Goal: Information Seeking & Learning: Learn about a topic

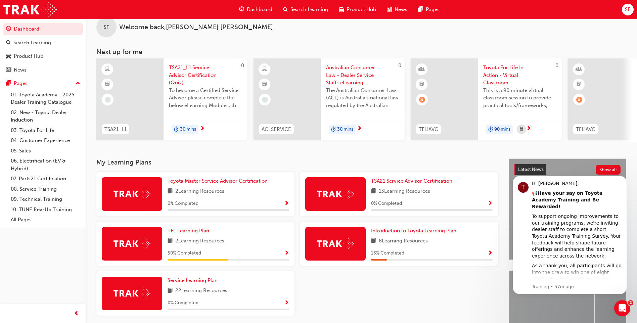
scroll to position [34, 0]
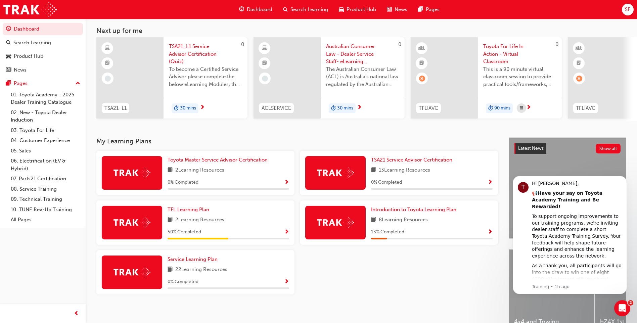
click at [224, 177] on div "Toyota Master Service Advisor Certification 2 Learning Resources 0 % Completed" at bounding box center [229, 173] width 122 height 34
click at [230, 162] on span "Toyota Master Service Advisor Certification" at bounding box center [218, 160] width 100 height 6
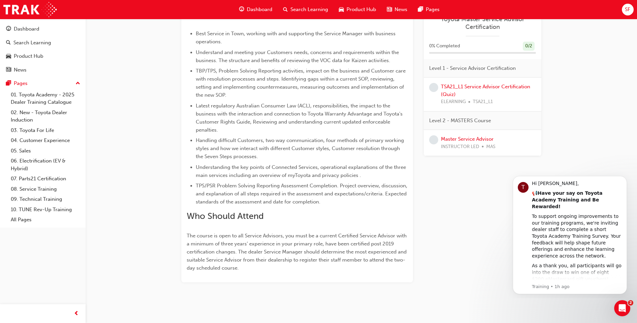
scroll to position [262, 0]
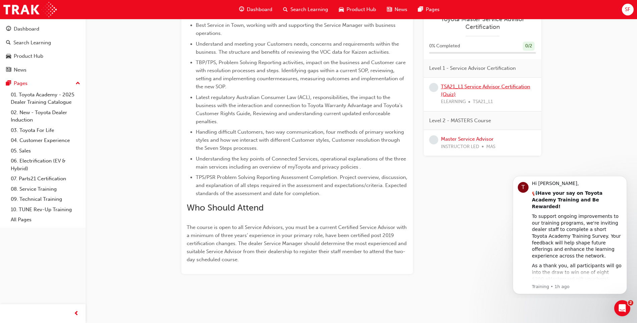
click at [474, 86] on link "TSA21_L1 Service Advisor Certification (Quiz)" at bounding box center [485, 91] width 89 height 14
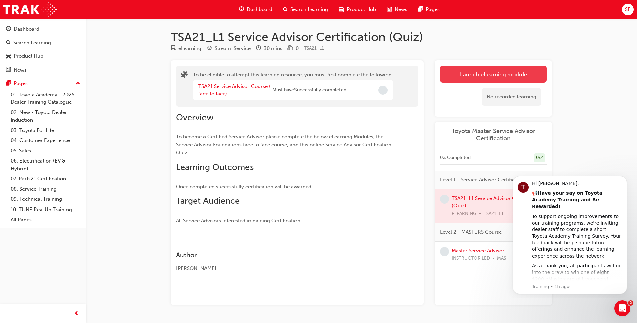
click at [463, 70] on button "Launch eLearning module" at bounding box center [493, 74] width 107 height 17
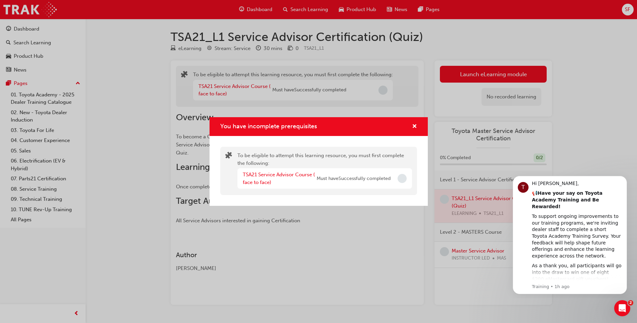
click at [278, 170] on div "TSA21 Service Advisor Course ( face to face) Must have Successfully completed" at bounding box center [324, 178] width 175 height 20
click at [282, 175] on link "TSA21 Service Advisor Course ( face to face)" at bounding box center [279, 179] width 72 height 14
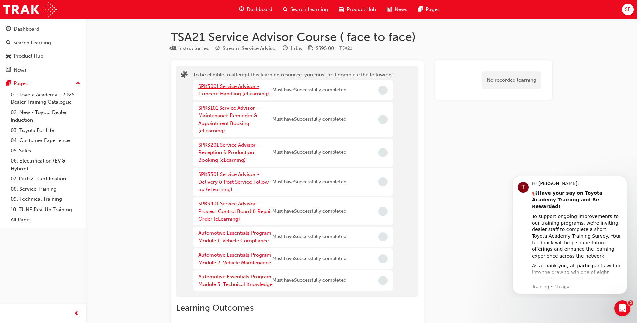
click at [235, 88] on link "SPK3001 Service Advisor - Concern Handling (eLearning)" at bounding box center [234, 90] width 71 height 14
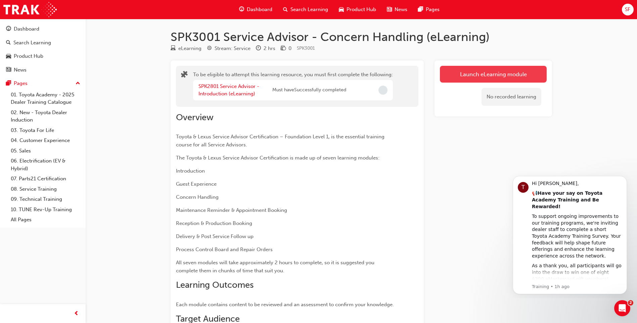
click at [470, 77] on button "Launch eLearning module" at bounding box center [493, 74] width 107 height 17
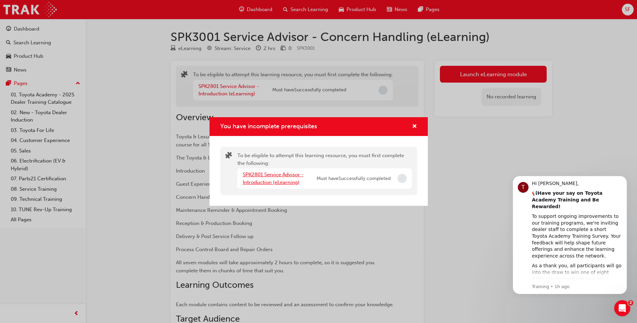
click at [276, 184] on link "SPK2801 Service Advisor - Introduction (eLearning)" at bounding box center [273, 179] width 61 height 14
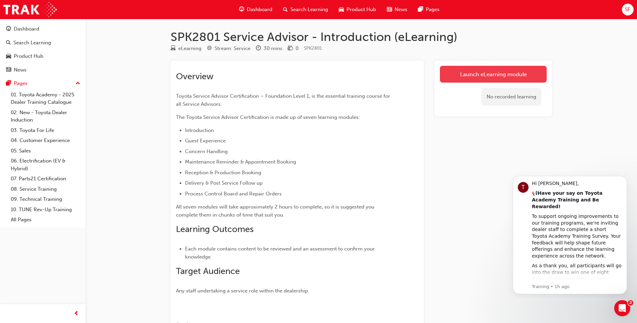
click at [468, 75] on link "Launch eLearning module" at bounding box center [493, 74] width 107 height 17
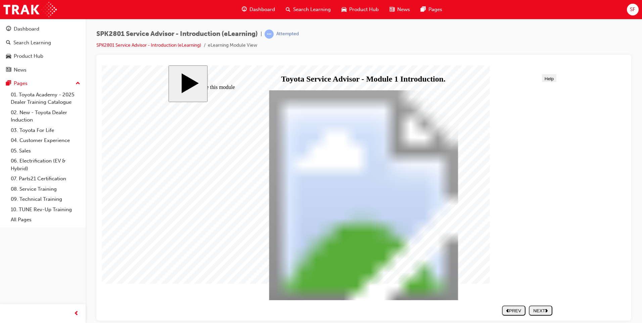
click at [134, 152] on body "slide: How to use this module How to use this module Group 1 Click on each icon…" at bounding box center [364, 192] width 524 height 255
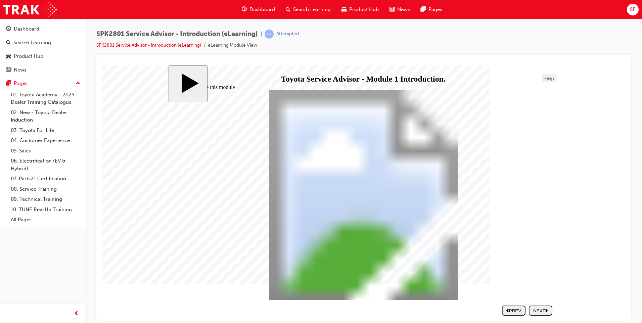
click at [544, 311] on div "NEXT" at bounding box center [541, 310] width 18 height 5
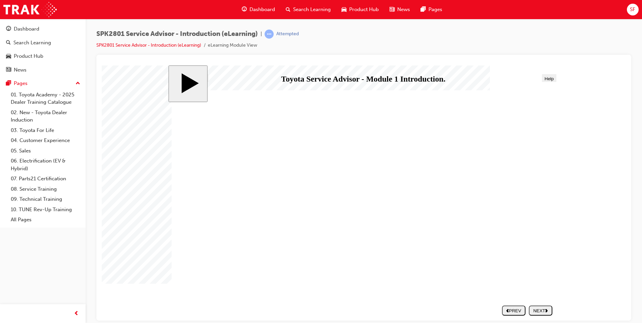
click at [549, 312] on div "NEXT" at bounding box center [541, 310] width 18 height 5
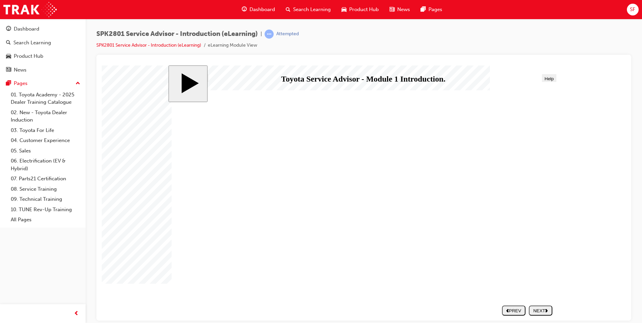
click at [548, 311] on polygon "next" at bounding box center [547, 310] width 2 height 3
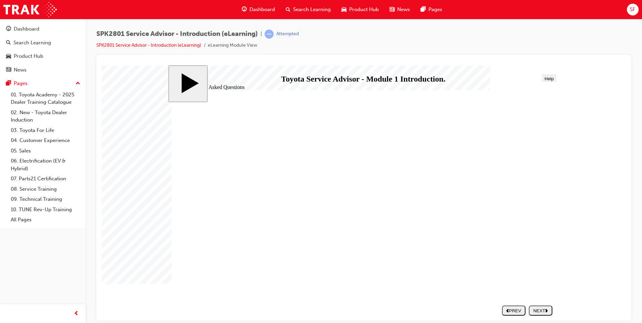
click at [553, 312] on button "NEXT" at bounding box center [541, 310] width 24 height 10
click at [539, 307] on button "NEXT" at bounding box center [541, 310] width 24 height 10
click at [177, 44] on link "SPK2801 Service Advisor - Introduction (eLearning)" at bounding box center [148, 45] width 105 height 6
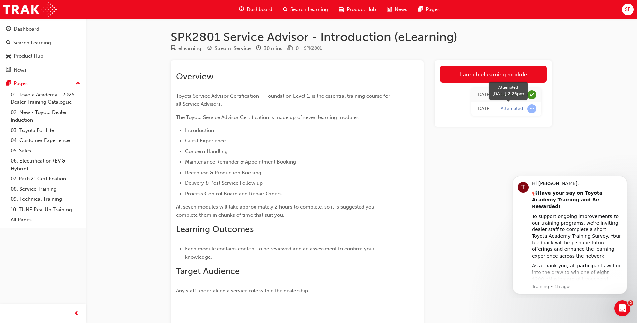
click at [529, 110] on span "learningRecordVerb_ATTEMPT-icon" at bounding box center [531, 108] width 9 height 9
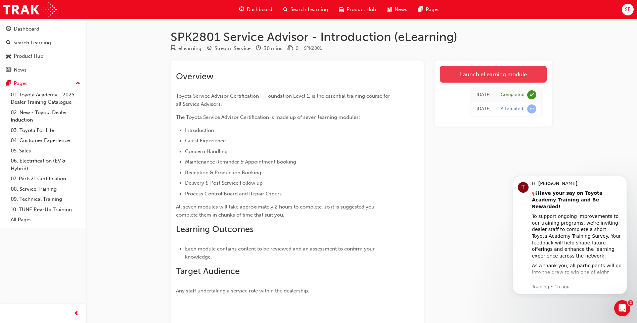
click at [517, 70] on link "Launch eLearning module" at bounding box center [493, 74] width 107 height 17
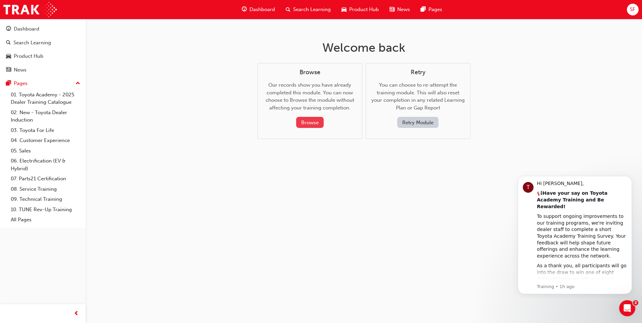
click at [313, 117] on button "Browse" at bounding box center [310, 122] width 28 height 11
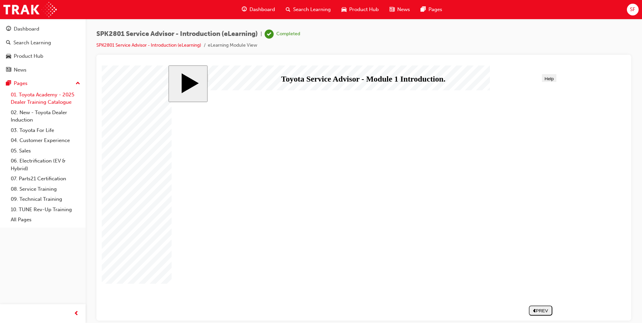
click at [26, 93] on link "01. Toyota Academy - 2025 Dealer Training Catalogue" at bounding box center [45, 99] width 75 height 18
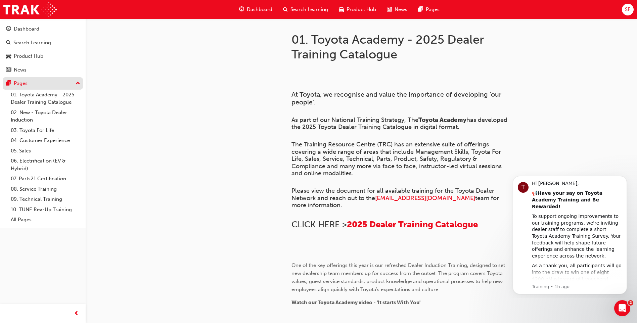
click at [39, 84] on div "Pages" at bounding box center [43, 83] width 74 height 8
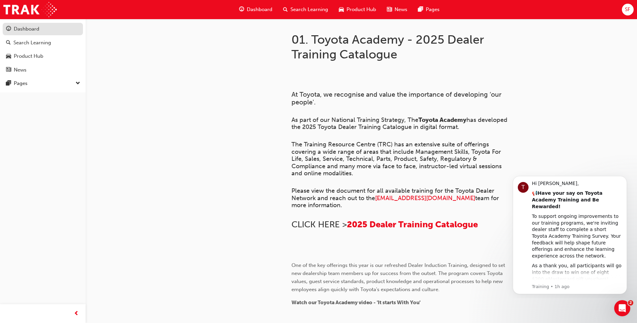
click at [31, 26] on div "Dashboard" at bounding box center [27, 29] width 26 height 8
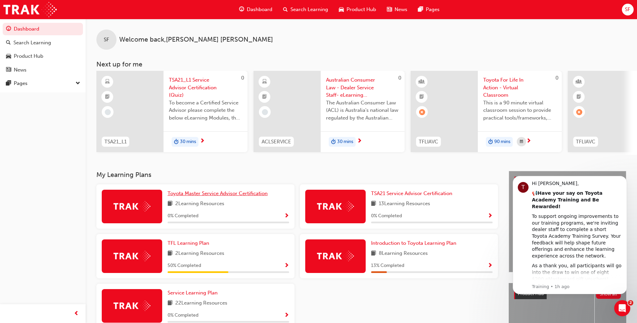
click at [199, 197] on span "Toyota Master Service Advisor Certification" at bounding box center [218, 193] width 100 height 6
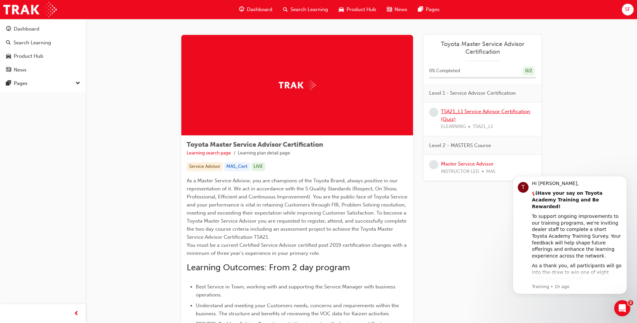
click at [460, 112] on link "TSA21_L1 Service Advisor Certification (Quiz)" at bounding box center [485, 116] width 89 height 14
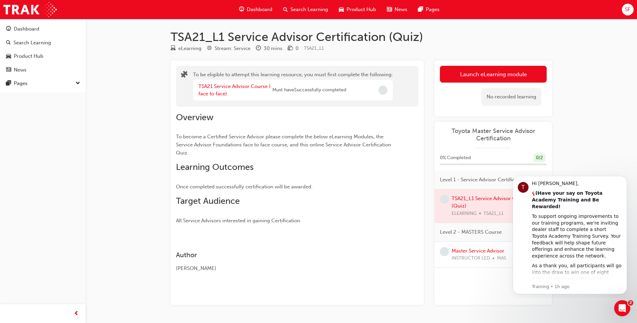
click at [229, 83] on div "TSA21 Service Advisor Course ( face to face)" at bounding box center [236, 90] width 74 height 15
click at [225, 87] on link "TSA21 Service Advisor Course ( face to face)" at bounding box center [235, 90] width 72 height 14
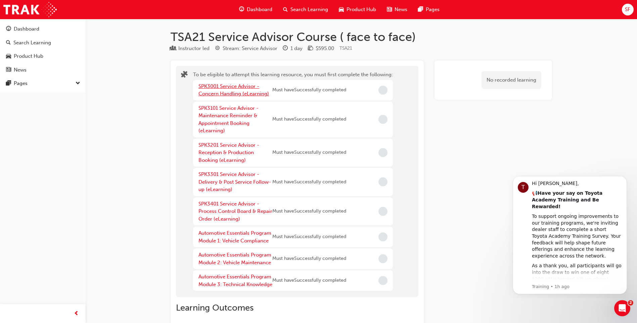
click at [237, 91] on link "SPK3001 Service Advisor - Concern Handling (eLearning)" at bounding box center [234, 90] width 71 height 14
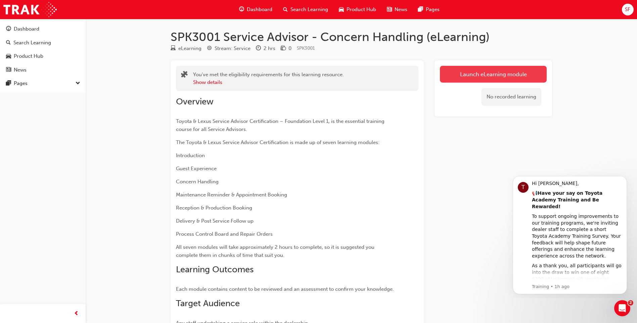
click at [463, 73] on link "Launch eLearning module" at bounding box center [493, 74] width 107 height 17
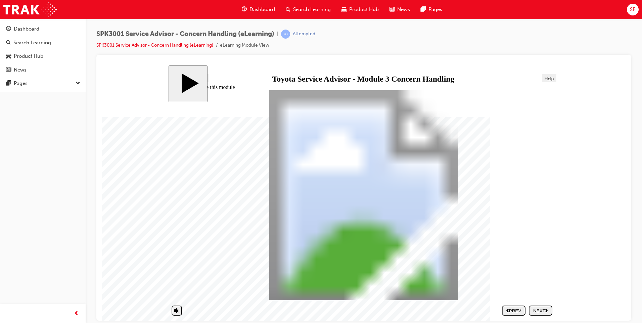
click at [541, 313] on div "NEXT" at bounding box center [541, 310] width 18 height 5
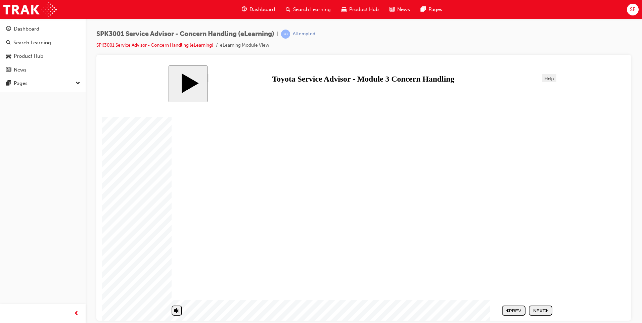
click at [543, 311] on div "NEXT" at bounding box center [541, 310] width 18 height 5
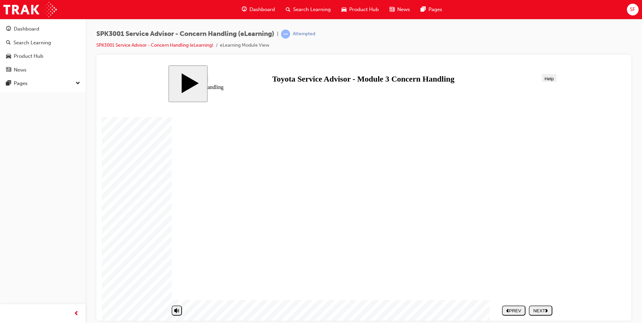
click at [542, 310] on div "NEXT" at bounding box center [541, 310] width 18 height 5
drag, startPoint x: 365, startPoint y: 215, endPoint x: 473, endPoint y: 266, distance: 119.5
drag, startPoint x: 407, startPoint y: 260, endPoint x: 492, endPoint y: 155, distance: 135.5
drag, startPoint x: 400, startPoint y: 152, endPoint x: 510, endPoint y: 210, distance: 123.8
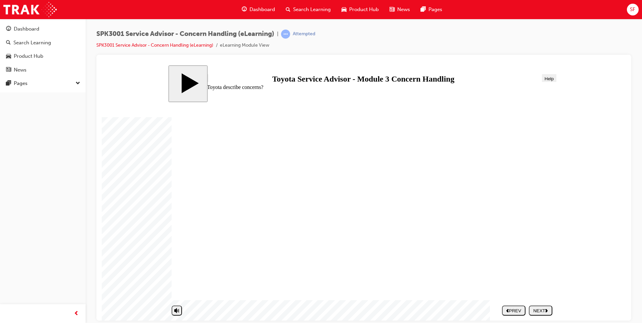
click at [545, 309] on div "NEXT" at bounding box center [541, 310] width 18 height 5
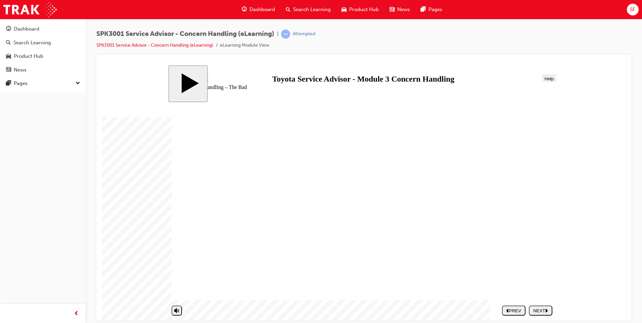
drag, startPoint x: 371, startPoint y: 190, endPoint x: 313, endPoint y: 202, distance: 58.4
click at [583, 239] on body "slide: Concern Handling – The Bad Concern Handling – The Bad Round Same Side Co…" at bounding box center [364, 192] width 524 height 255
click at [545, 306] on button "NEXT" at bounding box center [541, 310] width 24 height 10
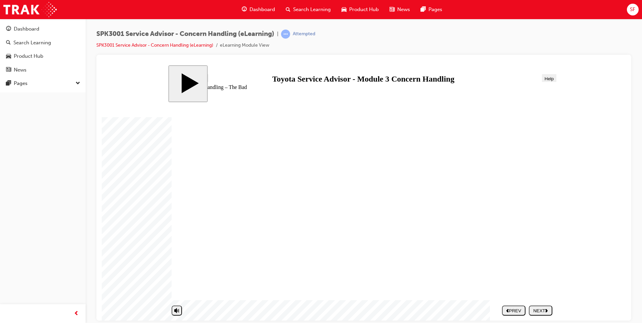
click at [540, 312] on div "NEXT" at bounding box center [541, 310] width 18 height 5
click at [518, 309] on div "PREV" at bounding box center [514, 310] width 18 height 5
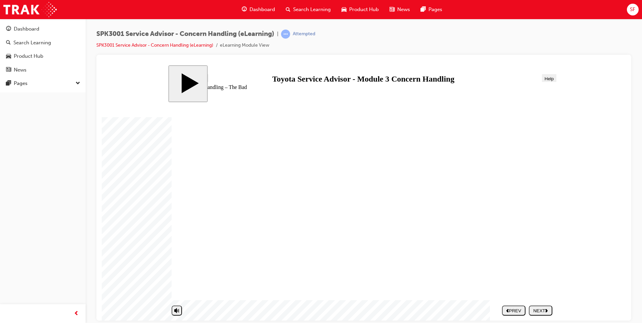
drag, startPoint x: 194, startPoint y: 175, endPoint x: 235, endPoint y: 173, distance: 41.7
drag, startPoint x: 220, startPoint y: 180, endPoint x: 247, endPoint y: 189, distance: 27.7
drag, startPoint x: 247, startPoint y: 189, endPoint x: 282, endPoint y: 186, distance: 35.1
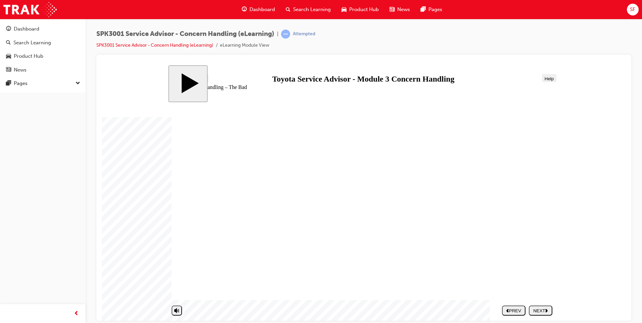
drag, startPoint x: 204, startPoint y: 183, endPoint x: 206, endPoint y: 188, distance: 5.4
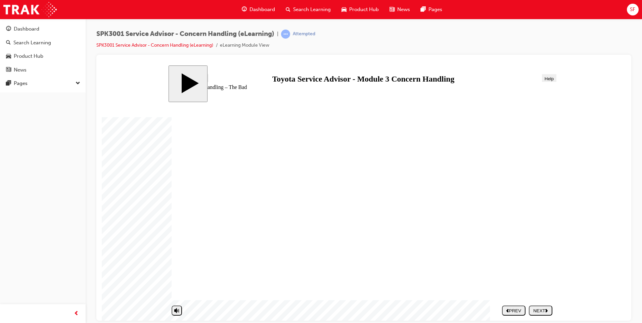
click at [541, 309] on div "NEXT" at bounding box center [541, 310] width 18 height 5
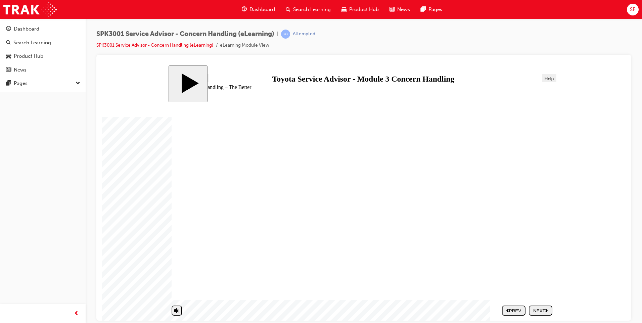
click at [601, 271] on body "slide: Concern Handling – The Better Concern Handling – The Better Round Same S…" at bounding box center [364, 192] width 524 height 255
drag, startPoint x: 621, startPoint y: 252, endPoint x: 618, endPoint y: 253, distance: 4.1
click at [621, 252] on body "slide: Concern Handling – The Better Concern Handling – The Better Round Same S…" at bounding box center [364, 192] width 524 height 255
click at [544, 308] on div "NEXT" at bounding box center [541, 310] width 18 height 5
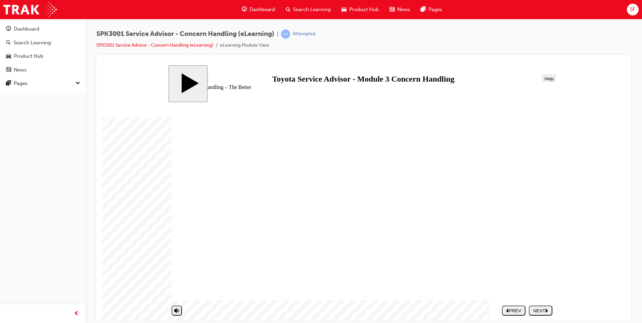
click at [553, 312] on button "NEXT" at bounding box center [541, 310] width 24 height 10
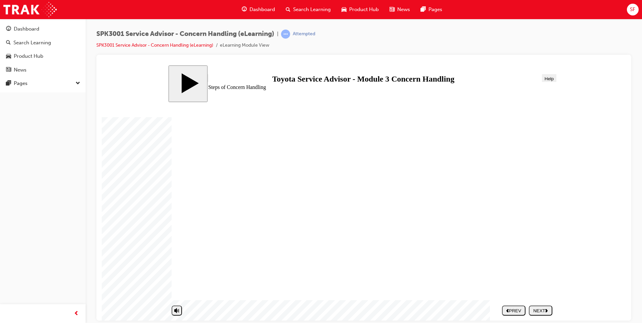
click at [543, 308] on div "NEXT" at bounding box center [541, 310] width 18 height 5
drag, startPoint x: 203, startPoint y: 239, endPoint x: 402, endPoint y: 154, distance: 216.4
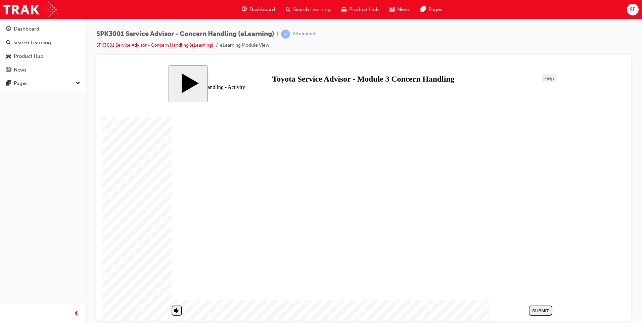
drag, startPoint x: 244, startPoint y: 193, endPoint x: 429, endPoint y: 268, distance: 199.1
drag, startPoint x: 439, startPoint y: 264, endPoint x: 435, endPoint y: 247, distance: 18.3
drag, startPoint x: 215, startPoint y: 207, endPoint x: 434, endPoint y: 268, distance: 227.4
drag, startPoint x: 207, startPoint y: 208, endPoint x: 408, endPoint y: 266, distance: 209.5
drag, startPoint x: 203, startPoint y: 189, endPoint x: 407, endPoint y: 263, distance: 217.6
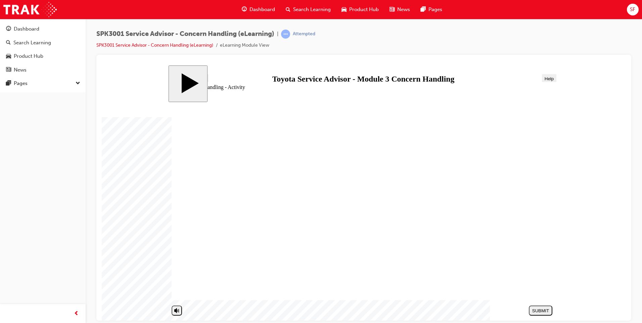
drag, startPoint x: 201, startPoint y: 206, endPoint x: 399, endPoint y: 245, distance: 201.7
drag, startPoint x: 260, startPoint y: 269, endPoint x: 446, endPoint y: 172, distance: 209.8
drag, startPoint x: 249, startPoint y: 225, endPoint x: 439, endPoint y: 189, distance: 193.9
drag, startPoint x: 283, startPoint y: 251, endPoint x: 444, endPoint y: 206, distance: 167.6
drag, startPoint x: 321, startPoint y: 282, endPoint x: 481, endPoint y: 228, distance: 168.9
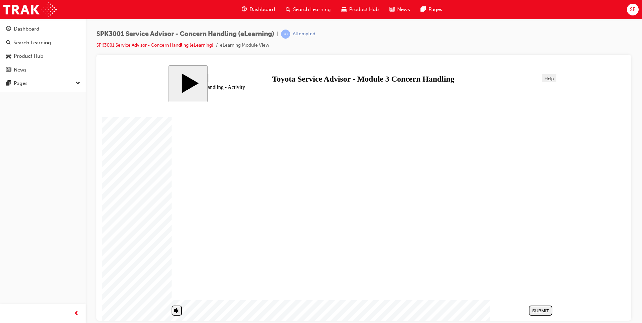
click at [538, 307] on button "SUBMIT" at bounding box center [541, 310] width 24 height 10
click at [541, 311] on div "NEXT" at bounding box center [541, 310] width 18 height 5
radio input "true"
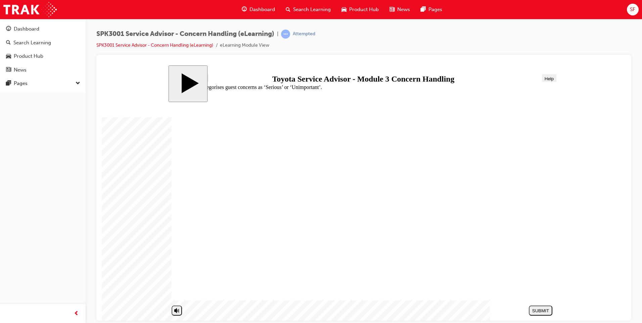
click at [544, 311] on div "SUBMIT" at bounding box center [541, 310] width 18 height 5
radio input "true"
click at [542, 312] on div "SUBMIT" at bounding box center [541, 310] width 18 height 5
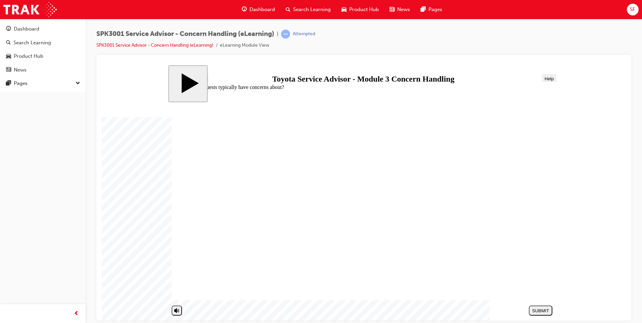
radio input "true"
click at [549, 309] on div "SUBMIT" at bounding box center [541, 310] width 18 height 5
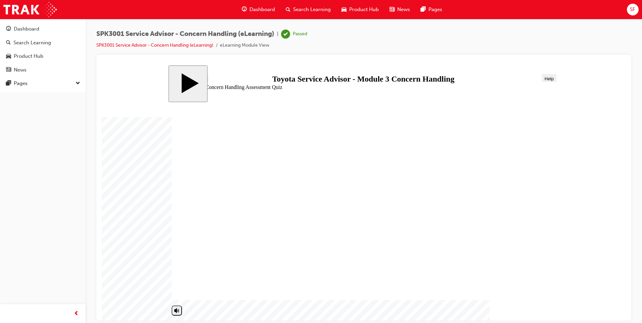
click at [24, 33] on div "Dashboard" at bounding box center [27, 29] width 26 height 8
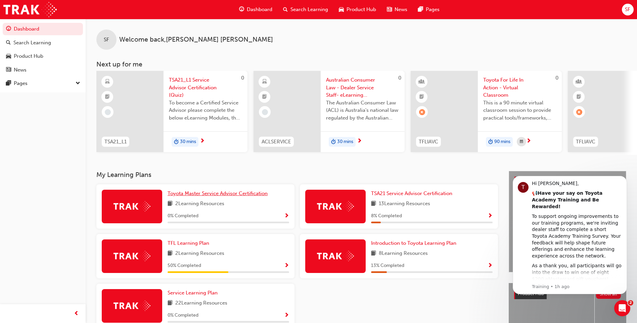
click at [207, 196] on span "Toyota Master Service Advisor Certification" at bounding box center [218, 193] width 100 height 6
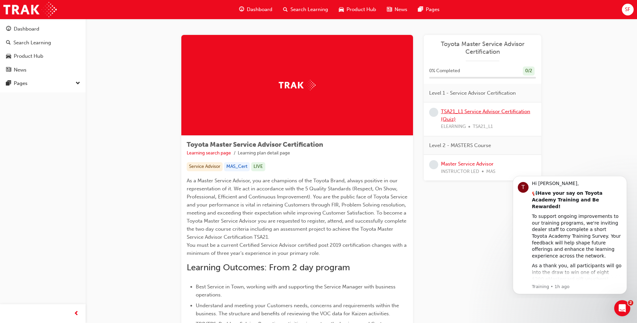
click at [480, 111] on link "TSA21_L1 Service Advisor Certification (Quiz)" at bounding box center [485, 116] width 89 height 14
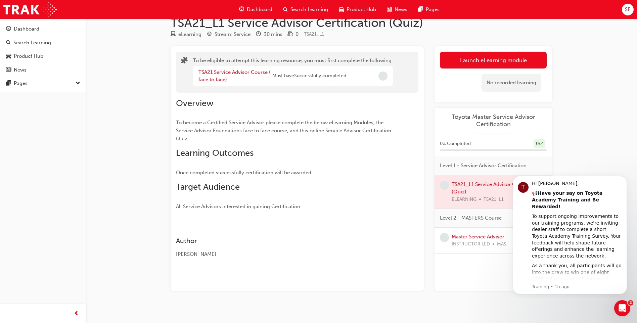
scroll to position [20, 0]
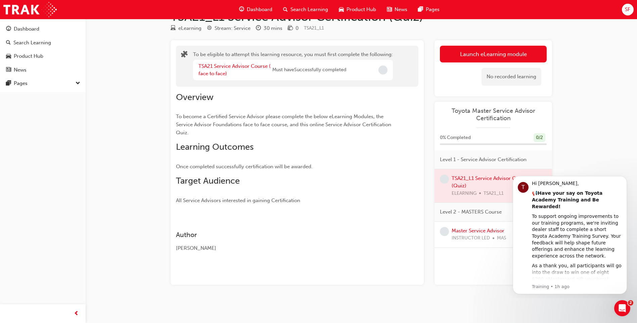
click at [624, 152] on div "TSA21_L1 Service Advisor Certification (Quiz) eLearning Stream: Service 30 mins…" at bounding box center [318, 151] width 637 height 343
click at [627, 179] on icon "Dismiss notification" at bounding box center [625, 178] width 4 height 4
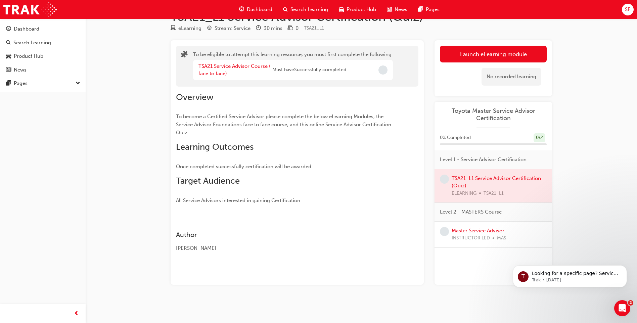
click at [473, 180] on div at bounding box center [494, 186] width 118 height 34
click at [499, 178] on div at bounding box center [494, 186] width 118 height 34
click at [472, 180] on div at bounding box center [494, 186] width 118 height 34
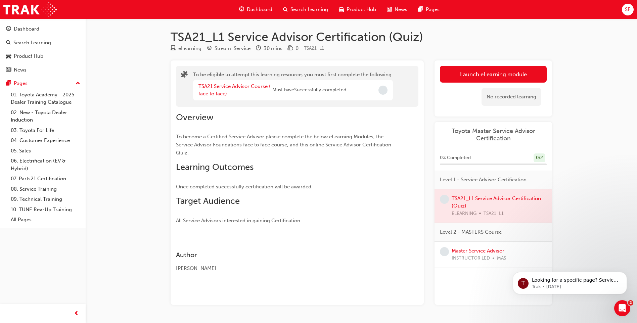
click at [211, 90] on div "TSA21 Service Advisor Course ( face to face)" at bounding box center [236, 90] width 74 height 15
click at [209, 88] on link "TSA21 Service Advisor Course ( face to face)" at bounding box center [235, 90] width 72 height 14
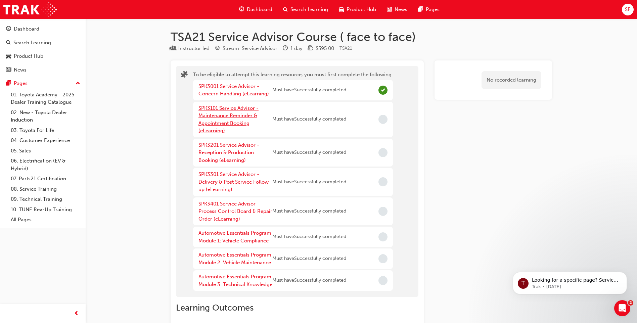
click at [229, 124] on link "SPK3101 Service Advisor - Maintenance Reminder & Appointment Booking (eLearning)" at bounding box center [229, 119] width 60 height 29
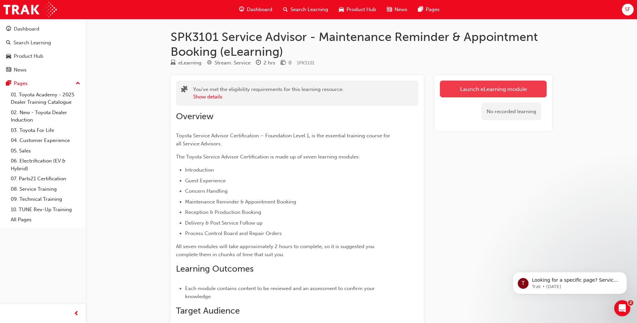
click at [510, 85] on link "Launch eLearning module" at bounding box center [493, 89] width 107 height 17
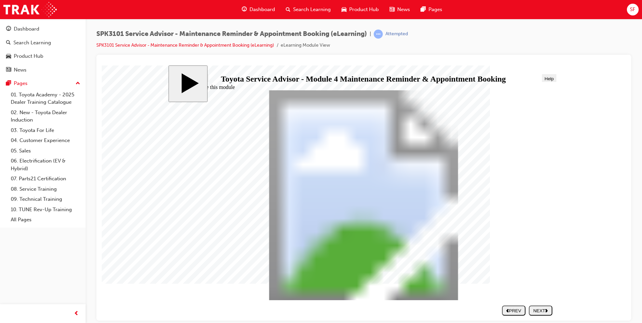
click at [547, 312] on div "NEXT" at bounding box center [541, 310] width 18 height 5
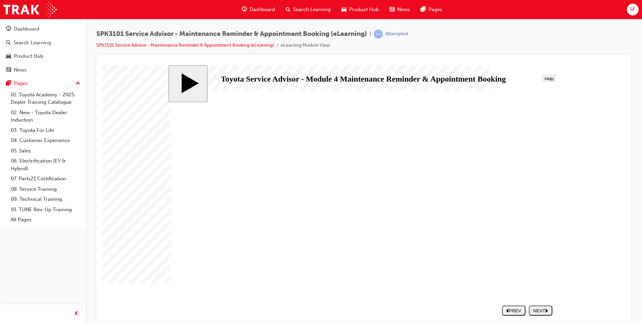
click at [533, 308] on div "NEXT" at bounding box center [541, 310] width 18 height 5
click at [545, 309] on div "NEXT" at bounding box center [541, 310] width 18 height 5
click at [548, 314] on button "NEXT" at bounding box center [541, 310] width 24 height 10
click at [540, 308] on div "NEXT" at bounding box center [541, 310] width 18 height 5
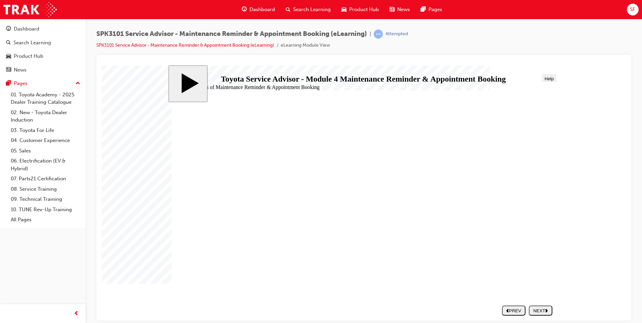
click at [536, 312] on div "NEXT" at bounding box center [541, 310] width 18 height 5
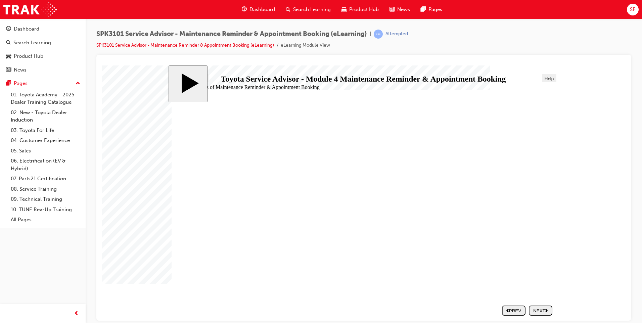
click at [538, 307] on button "NEXT" at bounding box center [541, 310] width 24 height 10
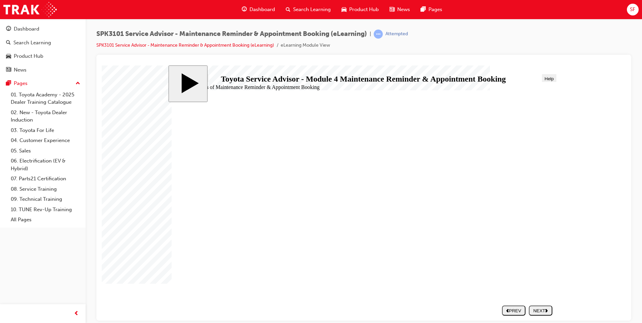
click at [539, 309] on div "NEXT" at bounding box center [541, 310] width 18 height 5
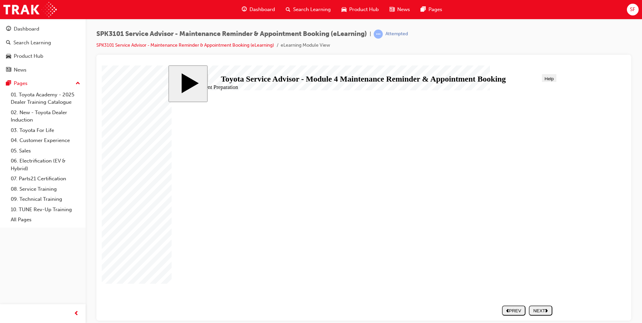
click at [539, 312] on div "NEXT" at bounding box center [541, 310] width 18 height 5
click at [544, 308] on div "NEXT" at bounding box center [541, 310] width 18 height 5
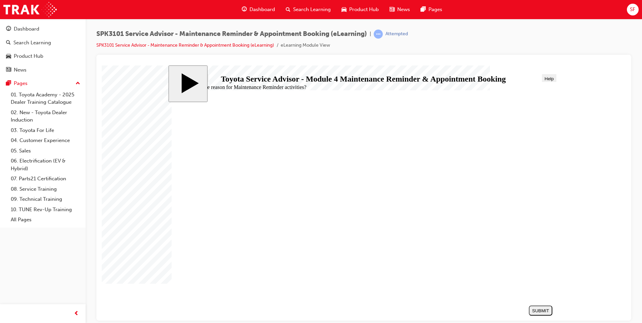
radio input "true"
click at [543, 310] on div "SUBMIT" at bounding box center [541, 310] width 18 height 5
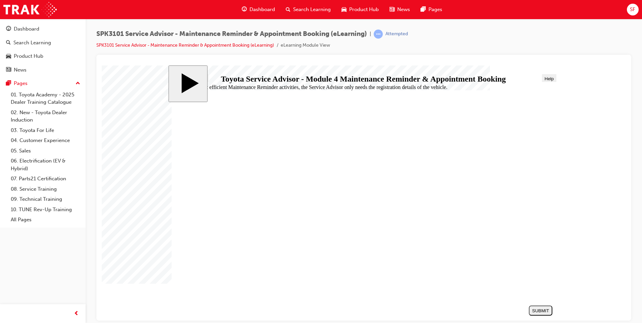
radio input "true"
click at [545, 312] on div "SUBMIT" at bounding box center [541, 310] width 18 height 5
radio input "true"
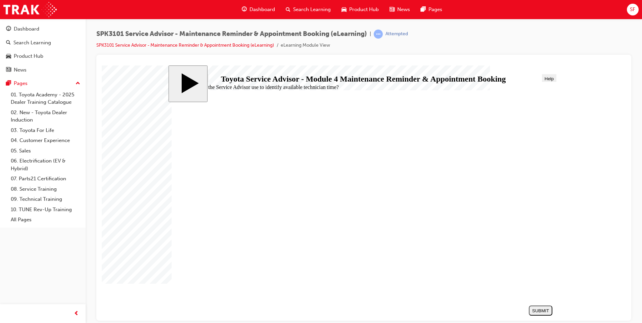
click at [546, 311] on div "SUBMIT" at bounding box center [541, 310] width 18 height 5
radio input "true"
click at [538, 315] on button "SUBMIT" at bounding box center [541, 310] width 24 height 10
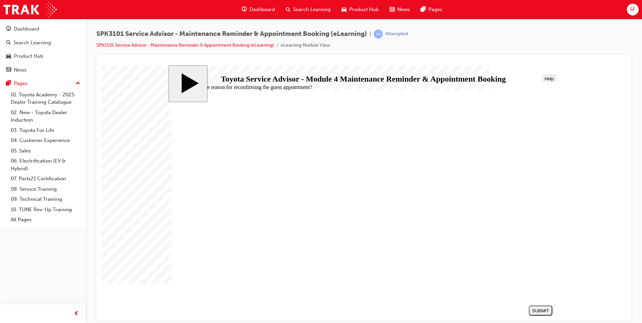
radio input "true"
click at [544, 309] on div "SUBMIT" at bounding box center [541, 310] width 18 height 5
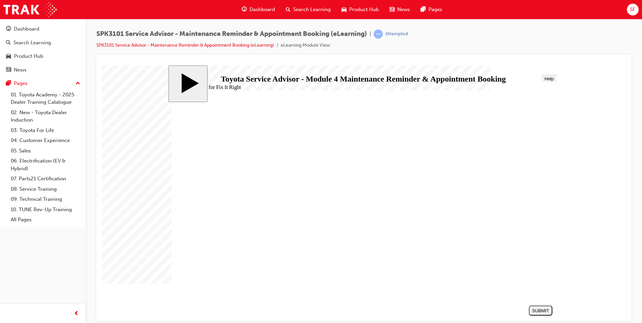
radio input "true"
click at [530, 305] on nav "SUBMIT NEXT PREV" at bounding box center [539, 310] width 27 height 15
click at [541, 312] on div "SUBMIT" at bounding box center [541, 310] width 18 height 5
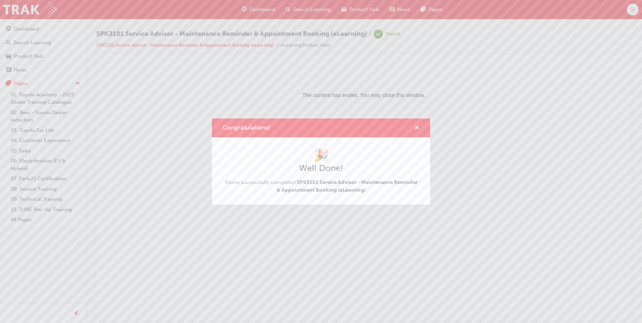
click at [416, 128] on span "cross-icon" at bounding box center [417, 128] width 5 height 6
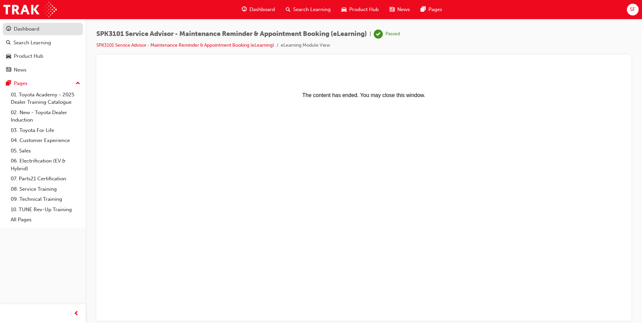
click at [21, 27] on div "Dashboard" at bounding box center [27, 29] width 26 height 8
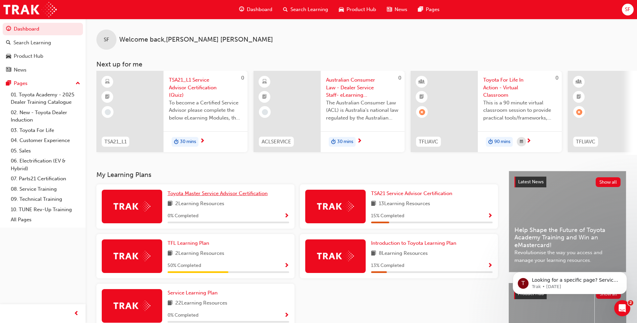
click at [224, 196] on span "Toyota Master Service Advisor Certification" at bounding box center [218, 193] width 100 height 6
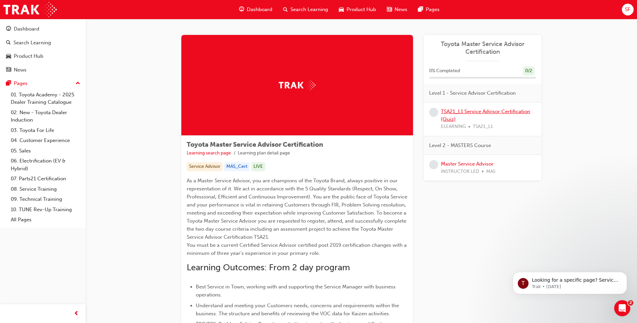
click at [451, 113] on link "TSA21_L1 Service Advisor Certification (Quiz)" at bounding box center [485, 116] width 89 height 14
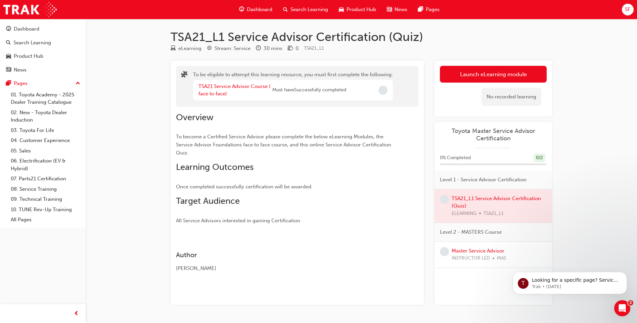
click at [356, 87] on div "TSA21 Service Advisor Course ( face to face) Must have Successfully completed" at bounding box center [293, 90] width 200 height 20
click at [352, 89] on div "TSA21 Service Advisor Course ( face to face) Must have Successfully completed" at bounding box center [293, 90] width 200 height 20
click at [465, 196] on div at bounding box center [494, 206] width 118 height 34
click at [463, 197] on div at bounding box center [494, 206] width 118 height 34
click at [240, 87] on link "TSA21 Service Advisor Course ( face to face)" at bounding box center [235, 90] width 72 height 14
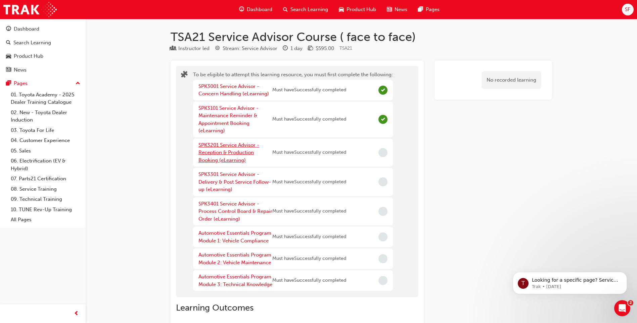
click at [223, 151] on link "SPK3201 Service Advisor - Reception & Production Booking (eLearning)" at bounding box center [229, 152] width 61 height 21
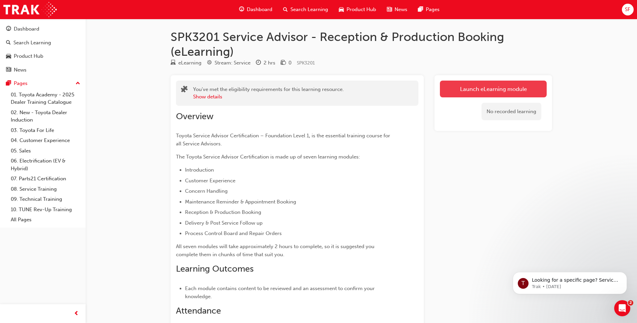
click at [504, 85] on link "Launch eLearning module" at bounding box center [493, 89] width 107 height 17
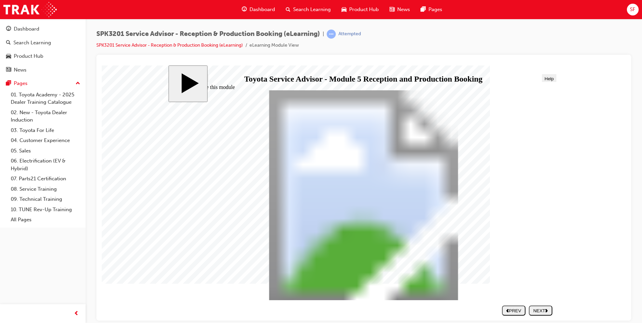
click at [536, 310] on div "NEXT" at bounding box center [541, 310] width 18 height 5
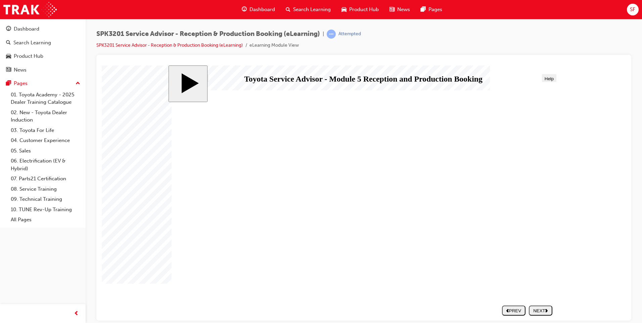
click at [536, 313] on div "NEXT" at bounding box center [541, 310] width 18 height 5
click at [545, 311] on div "NEXT" at bounding box center [541, 310] width 18 height 5
click at [546, 309] on polygon "next" at bounding box center [547, 310] width 2 height 3
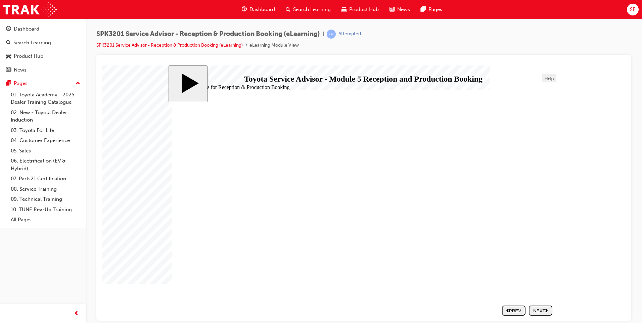
click at [545, 308] on div "NEXT" at bounding box center [541, 310] width 18 height 5
drag, startPoint x: 511, startPoint y: 309, endPoint x: 507, endPoint y: 305, distance: 5.2
click at [511, 309] on div "PREV" at bounding box center [514, 310] width 18 height 5
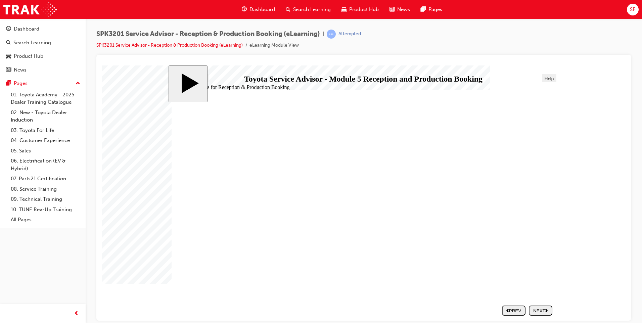
click at [536, 310] on div "NEXT" at bounding box center [541, 310] width 18 height 5
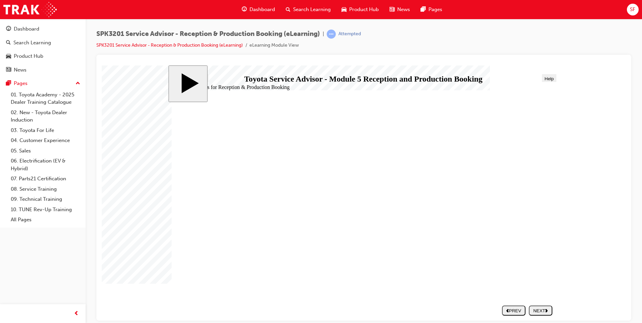
click at [548, 308] on div "NEXT" at bounding box center [541, 310] width 18 height 5
click at [539, 306] on button "NEXT" at bounding box center [541, 310] width 24 height 10
drag, startPoint x: 268, startPoint y: 251, endPoint x: 456, endPoint y: 174, distance: 203.2
drag, startPoint x: 251, startPoint y: 194, endPoint x: 452, endPoint y: 251, distance: 208.7
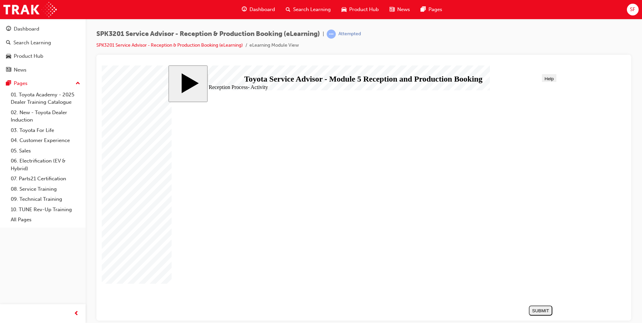
drag, startPoint x: 295, startPoint y: 214, endPoint x: 485, endPoint y: 191, distance: 192.2
drag, startPoint x: 299, startPoint y: 174, endPoint x: 475, endPoint y: 214, distance: 180.7
drag, startPoint x: 267, startPoint y: 233, endPoint x: 433, endPoint y: 233, distance: 165.9
click at [540, 308] on div "SUBMIT" at bounding box center [541, 310] width 18 height 5
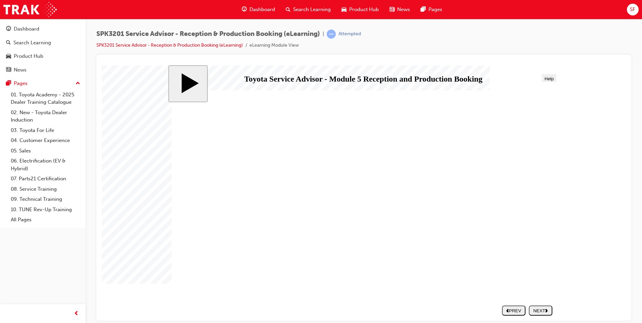
click at [550, 310] on div "NEXT" at bounding box center [541, 310] width 18 height 5
click at [541, 310] on div "NEXT" at bounding box center [541, 310] width 18 height 5
radio input "true"
click at [542, 308] on div "SUBMIT" at bounding box center [541, 310] width 18 height 5
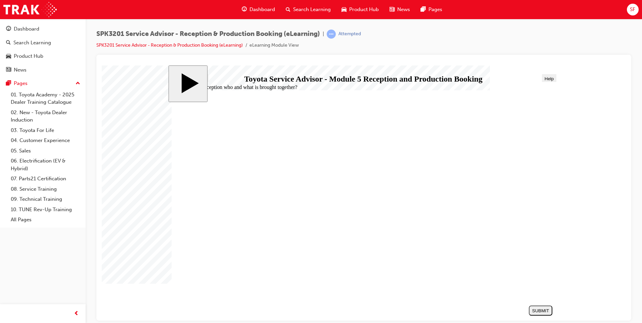
radio input "true"
click at [541, 313] on div "SUBMIT" at bounding box center [541, 310] width 18 height 5
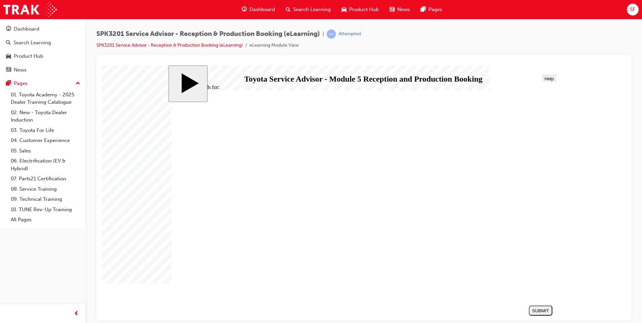
radio input "true"
click at [545, 311] on div "SUBMIT" at bounding box center [541, 310] width 18 height 5
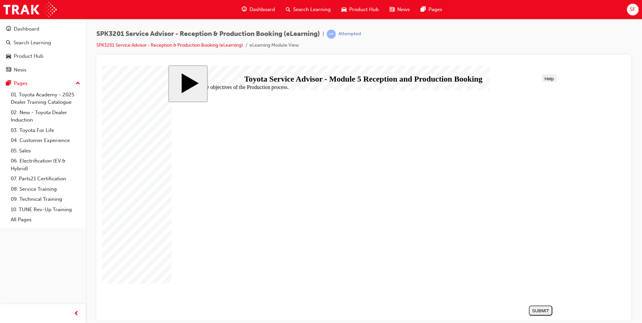
radio input "true"
click at [545, 310] on div "SUBMIT" at bounding box center [541, 310] width 18 height 5
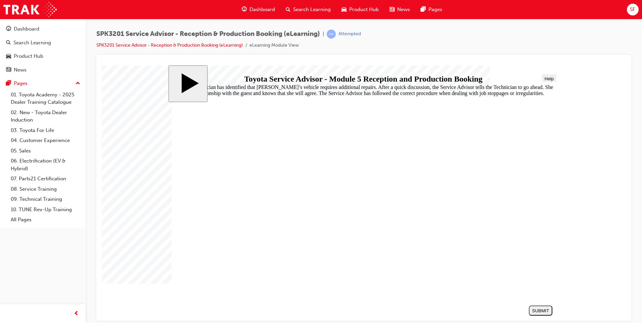
radio input "true"
click at [544, 309] on div "SUBMIT" at bounding box center [541, 310] width 18 height 5
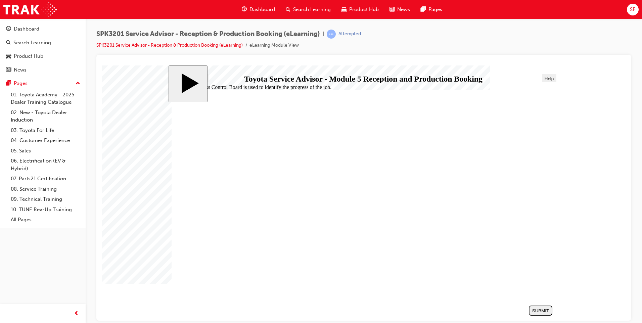
radio input "true"
click at [549, 311] on div "SUBMIT" at bounding box center [541, 310] width 18 height 5
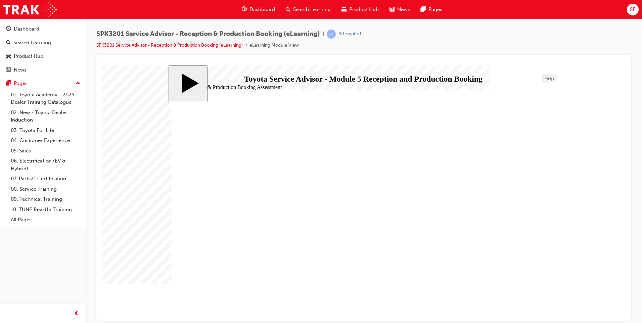
radio input "true"
click at [548, 309] on div "SUBMIT" at bounding box center [541, 310] width 18 height 5
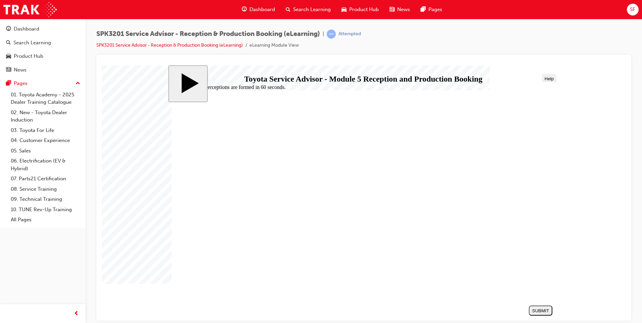
radio input "true"
click at [541, 309] on div "SUBMIT" at bounding box center [541, 310] width 18 height 5
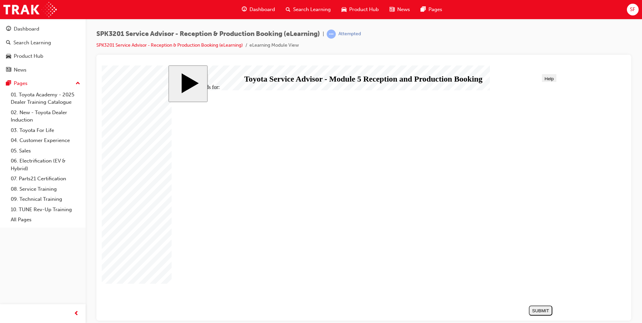
radio input "true"
click at [533, 303] on nav "SUBMIT NEXT PREV" at bounding box center [539, 310] width 27 height 15
click at [535, 306] on button "SUBMIT" at bounding box center [541, 310] width 24 height 10
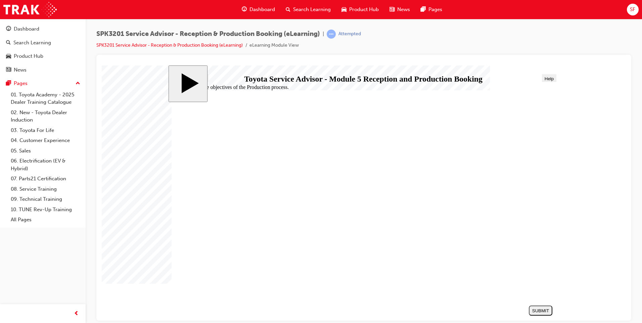
radio input "true"
click at [543, 311] on div "SUBMIT" at bounding box center [541, 310] width 18 height 5
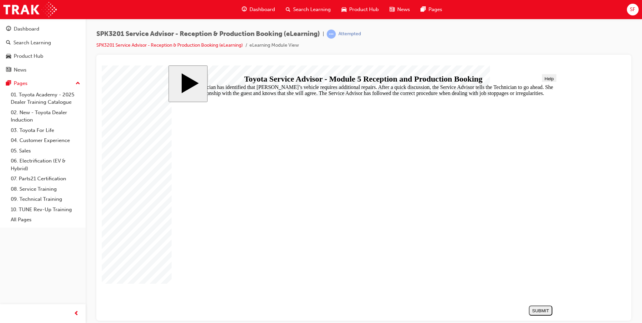
radio input "true"
click at [541, 308] on div "SUBMIT" at bounding box center [541, 310] width 18 height 5
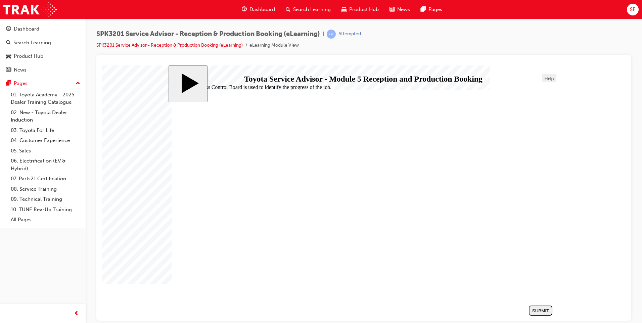
radio input "true"
click at [541, 312] on div "SUBMIT" at bounding box center [541, 310] width 18 height 5
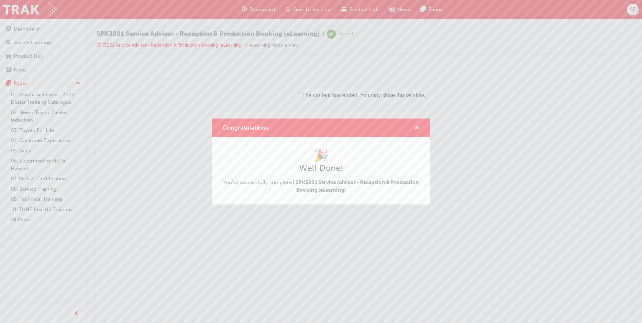
click at [415, 125] on span "cross-icon" at bounding box center [417, 128] width 5 height 6
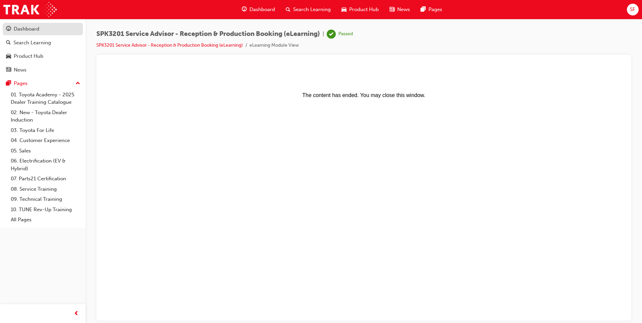
click at [21, 28] on div "Dashboard" at bounding box center [27, 29] width 26 height 8
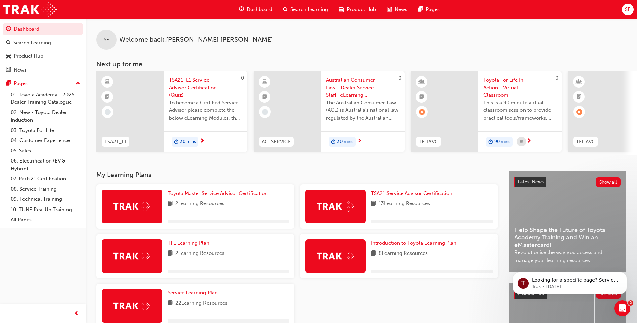
click at [207, 217] on div "Toyota Master Service Advisor Certification 2 Learning Resources" at bounding box center [229, 207] width 122 height 34
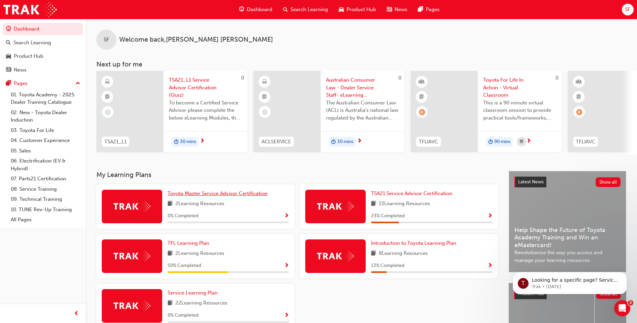
click at [202, 197] on span "Toyota Master Service Advisor Certification" at bounding box center [218, 193] width 100 height 6
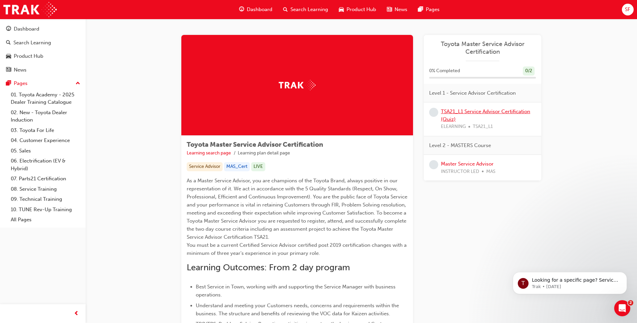
click at [445, 112] on link "TSA21_L1 Service Advisor Certification (Quiz)" at bounding box center [485, 116] width 89 height 14
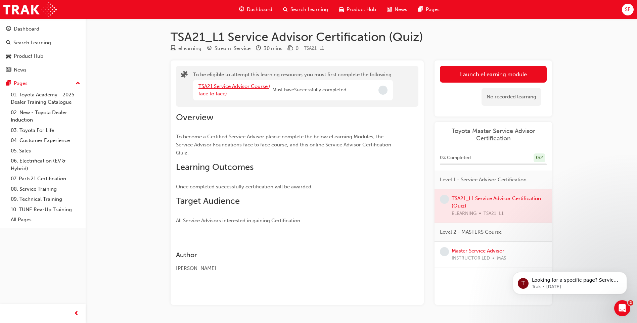
click at [220, 92] on link "TSA21 Service Advisor Course ( face to face)" at bounding box center [235, 90] width 72 height 14
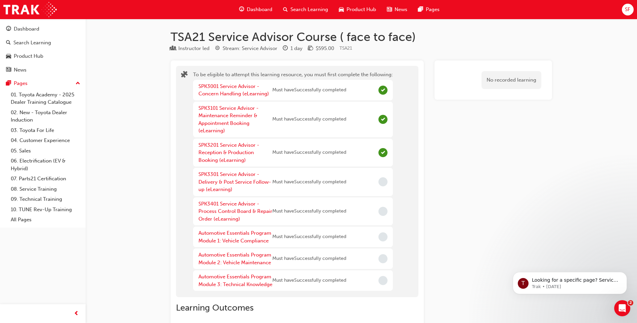
click at [224, 170] on div "SPK3301 Service Advisor - Delivery & Post Service Follow-up (eLearning) Must ha…" at bounding box center [293, 182] width 200 height 28
click at [224, 173] on link "SPK3301 Service Advisor - Delivery & Post Service Follow-up (eLearning)" at bounding box center [235, 181] width 73 height 21
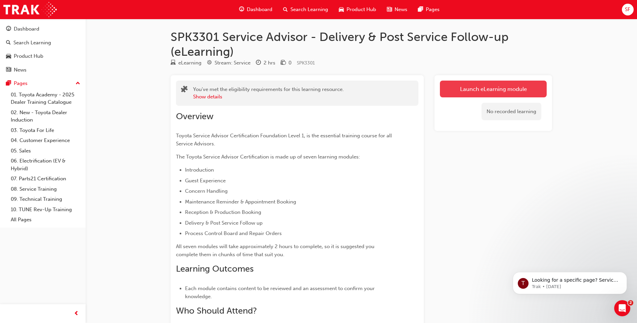
click at [495, 91] on link "Launch eLearning module" at bounding box center [493, 89] width 107 height 17
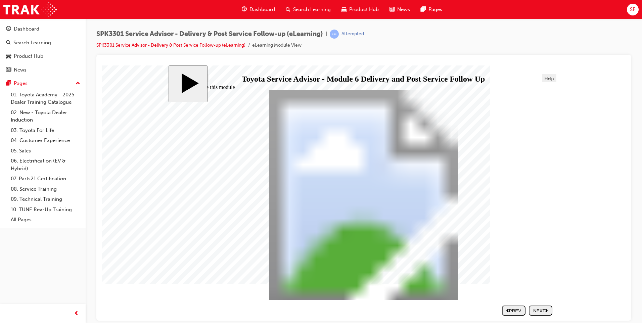
click at [548, 309] on icon "next" at bounding box center [547, 310] width 3 height 4
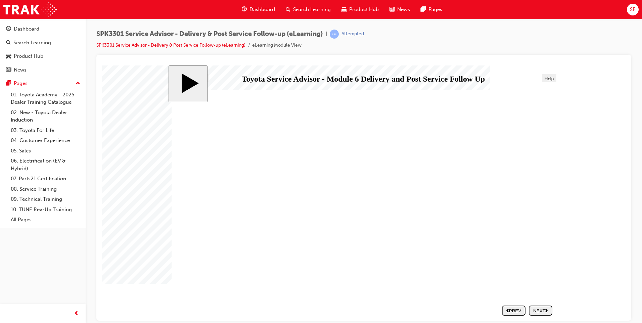
click at [554, 313] on section "SUBMIT NEXT PREV" at bounding box center [362, 310] width 388 height 15
click at [539, 309] on div "NEXT" at bounding box center [541, 310] width 18 height 5
click at [543, 313] on div "NEXT" at bounding box center [541, 310] width 18 height 5
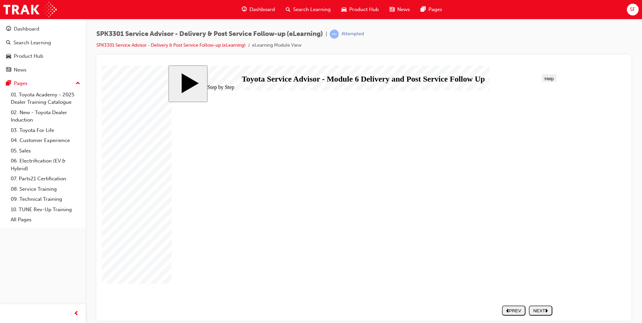
click at [548, 311] on polygon "next" at bounding box center [547, 310] width 2 height 3
click at [544, 315] on button "NEXT" at bounding box center [541, 310] width 24 height 10
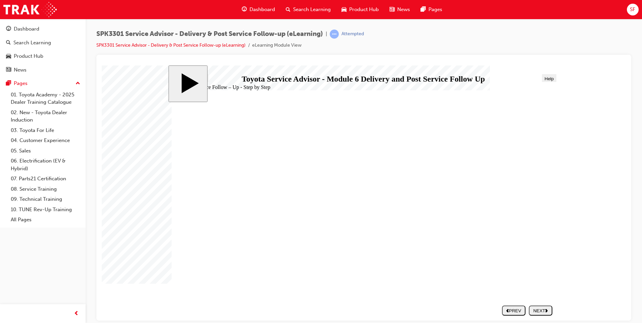
click at [540, 311] on div "NEXT" at bounding box center [541, 310] width 18 height 5
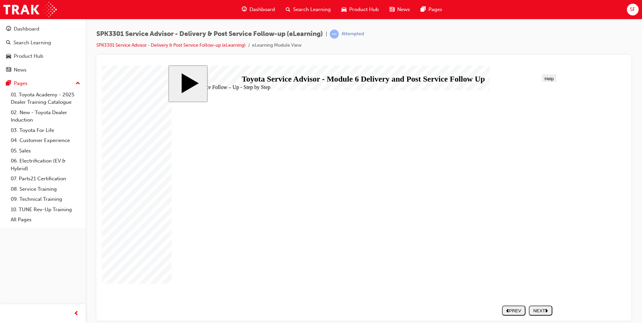
click at [548, 310] on polygon "next" at bounding box center [547, 310] width 2 height 3
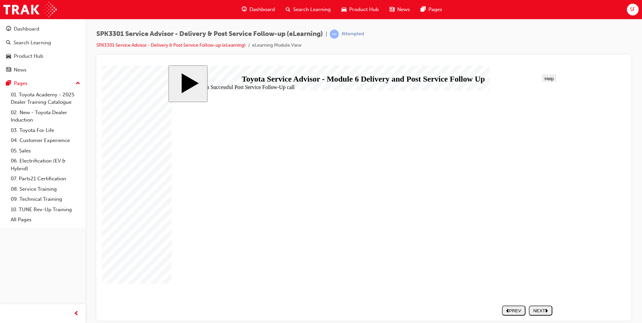
click at [536, 310] on div "NEXT" at bounding box center [541, 310] width 18 height 5
drag, startPoint x: 250, startPoint y: 179, endPoint x: 452, endPoint y: 161, distance: 203.1
drag, startPoint x: 229, startPoint y: 189, endPoint x: 252, endPoint y: 188, distance: 22.9
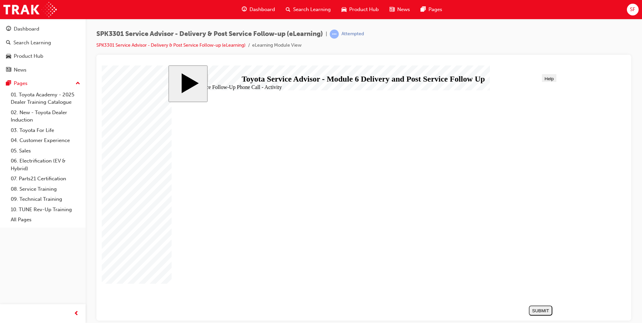
drag, startPoint x: 252, startPoint y: 183, endPoint x: 418, endPoint y: 184, distance: 165.9
drag, startPoint x: 264, startPoint y: 262, endPoint x: 429, endPoint y: 240, distance: 166.7
drag, startPoint x: 274, startPoint y: 211, endPoint x: 420, endPoint y: 258, distance: 153.5
drag, startPoint x: 245, startPoint y: 227, endPoint x: 418, endPoint y: 160, distance: 185.3
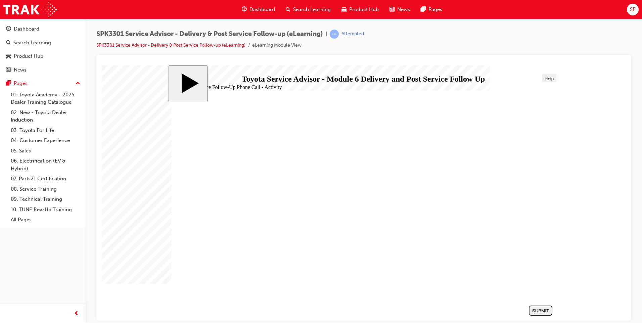
drag, startPoint x: 271, startPoint y: 227, endPoint x: 463, endPoint y: 200, distance: 193.7
drag, startPoint x: 273, startPoint y: 242, endPoint x: 350, endPoint y: 167, distance: 107.6
drag, startPoint x: 264, startPoint y: 195, endPoint x: 432, endPoint y: 220, distance: 169.5
click at [537, 309] on div "SUBMIT" at bounding box center [541, 310] width 18 height 5
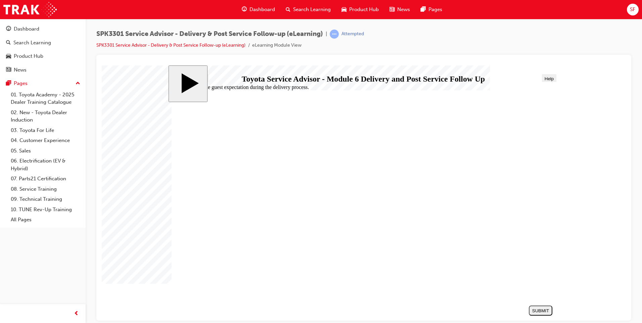
radio input "true"
click at [540, 307] on button "SUBMIT" at bounding box center [541, 310] width 24 height 10
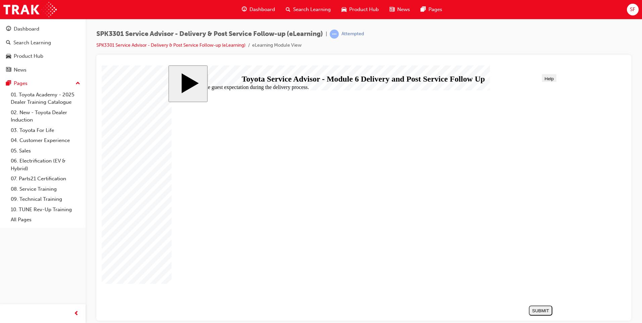
radio input "false"
radio input "true"
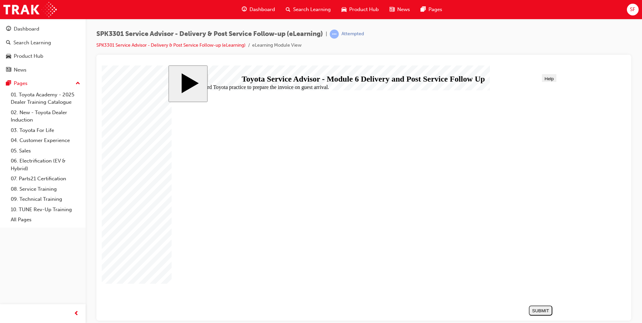
click at [546, 311] on div "SUBMIT" at bounding box center [541, 310] width 18 height 5
radio input "true"
click at [538, 312] on div "SUBMIT" at bounding box center [541, 310] width 18 height 5
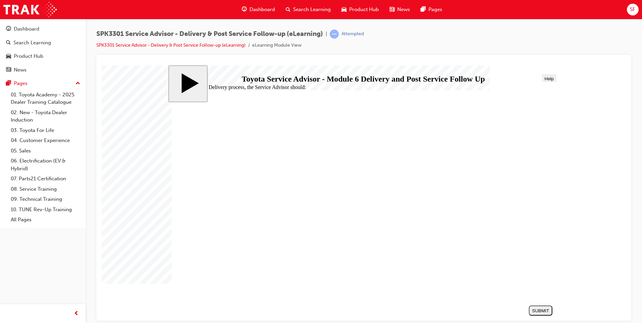
radio input "true"
click at [538, 311] on div "SUBMIT" at bounding box center [541, 310] width 18 height 5
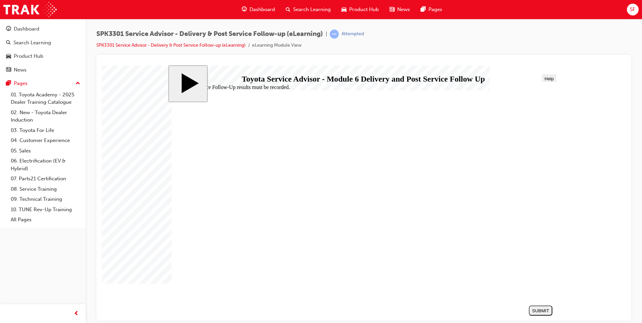
radio input "true"
click at [553, 307] on button "SUBMIT" at bounding box center [541, 310] width 24 height 10
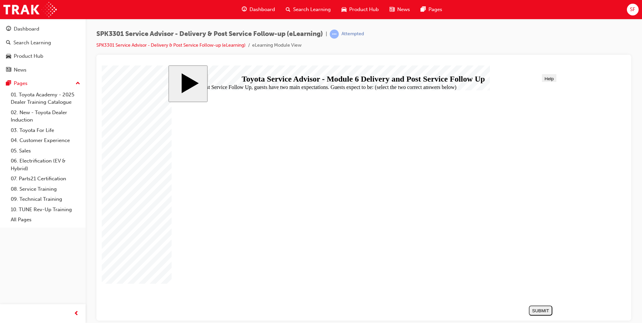
checkbox input "true"
click at [547, 313] on div "SUBMIT" at bounding box center [541, 310] width 18 height 5
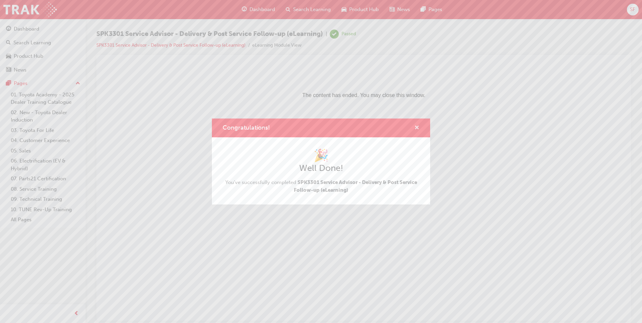
click at [416, 125] on span "cross-icon" at bounding box center [417, 128] width 5 height 6
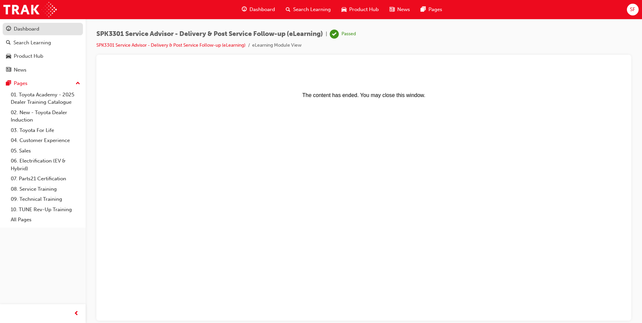
click at [32, 32] on div "Dashboard" at bounding box center [27, 29] width 26 height 8
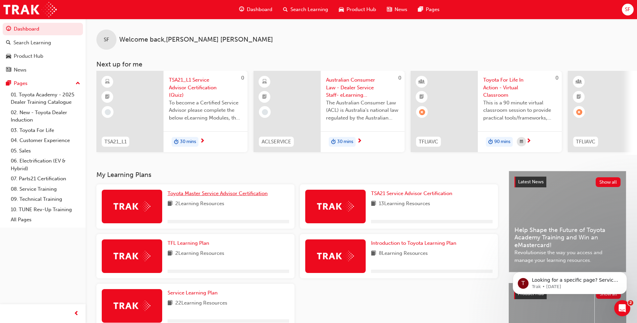
click at [206, 196] on span "Toyota Master Service Advisor Certification" at bounding box center [218, 193] width 100 height 6
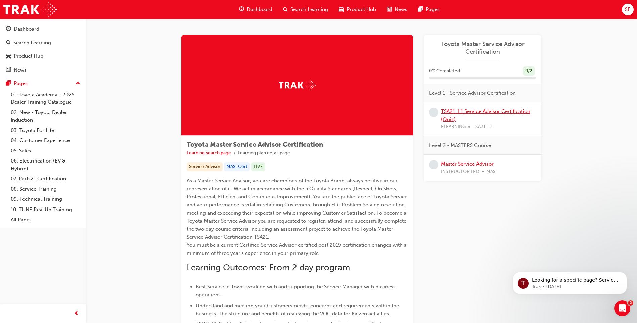
click at [470, 110] on link "TSA21_L1 Service Advisor Certification (Quiz)" at bounding box center [485, 116] width 89 height 14
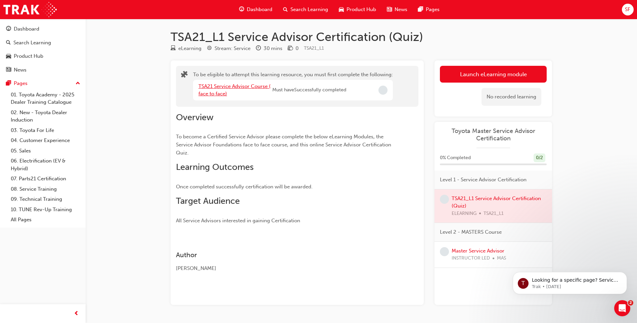
click at [236, 84] on link "TSA21 Service Advisor Course ( face to face)" at bounding box center [235, 90] width 72 height 14
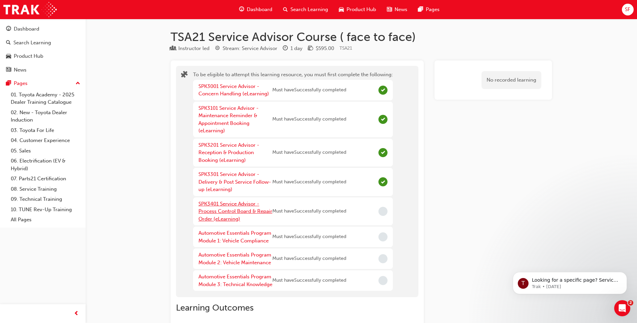
click at [229, 211] on link "SPK3401 Service Advisor - Process Control Board & Repair Order (eLearning)" at bounding box center [236, 211] width 74 height 21
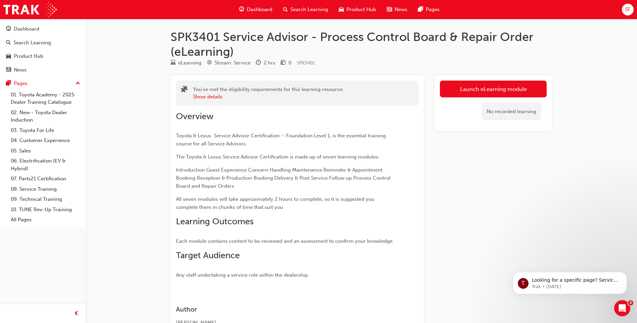
click at [499, 76] on div "Launch eLearning module No recorded learning" at bounding box center [494, 103] width 118 height 56
click at [497, 90] on link "Launch eLearning module" at bounding box center [493, 89] width 107 height 17
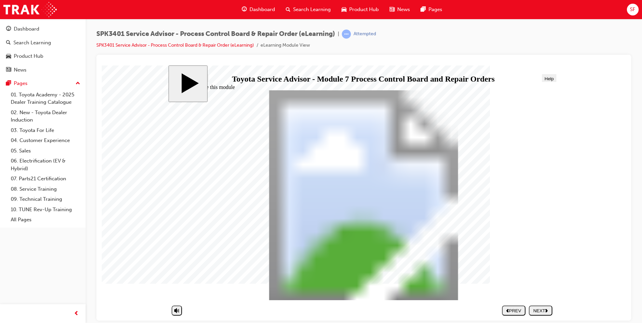
click at [544, 311] on div "NEXT" at bounding box center [541, 310] width 18 height 5
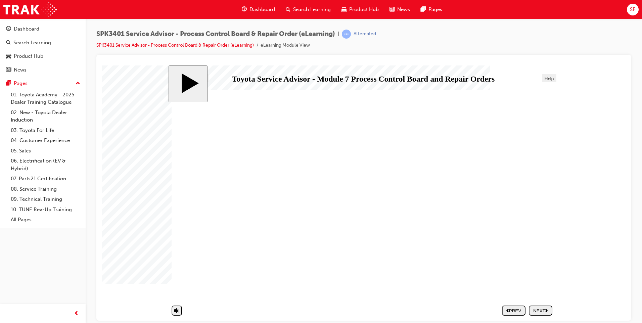
click at [543, 308] on div "NEXT" at bounding box center [541, 310] width 18 height 5
click at [534, 308] on div "NEXT" at bounding box center [541, 310] width 18 height 5
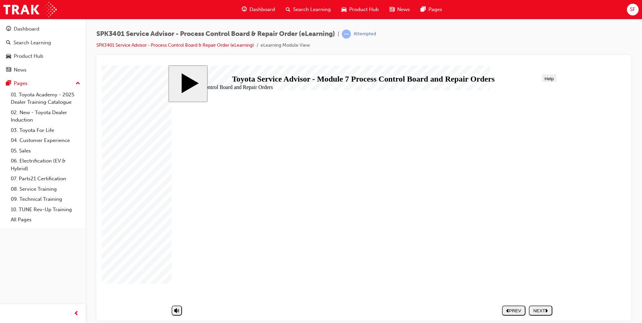
click at [543, 307] on button "NEXT" at bounding box center [541, 310] width 24 height 10
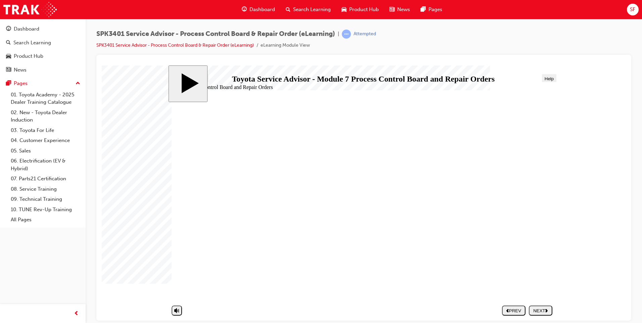
click at [546, 311] on icon "next" at bounding box center [547, 310] width 3 height 4
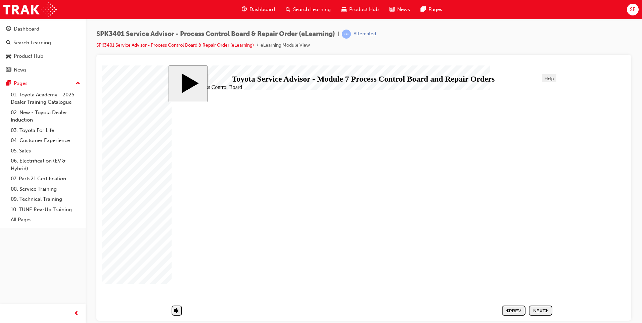
click at [543, 312] on div "NEXT" at bounding box center [541, 310] width 18 height 5
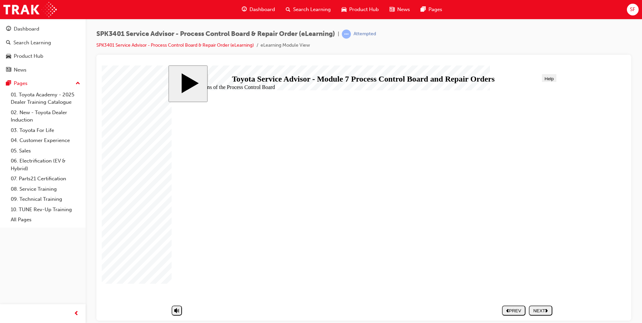
click at [536, 311] on div "NEXT" at bounding box center [541, 310] width 18 height 5
drag, startPoint x: 253, startPoint y: 201, endPoint x: 422, endPoint y: 191, distance: 168.9
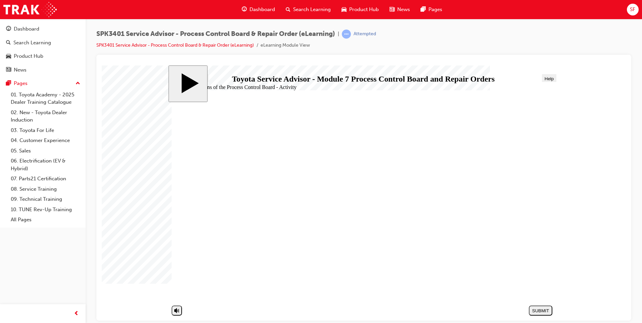
drag, startPoint x: 234, startPoint y: 214, endPoint x: 444, endPoint y: 164, distance: 216.1
drag, startPoint x: 261, startPoint y: 242, endPoint x: 439, endPoint y: 185, distance: 186.9
drag, startPoint x: 263, startPoint y: 201, endPoint x: 453, endPoint y: 200, distance: 190.8
drag, startPoint x: 223, startPoint y: 227, endPoint x: 406, endPoint y: 219, distance: 183.6
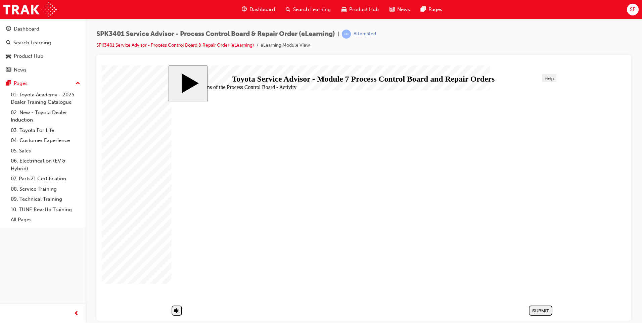
drag, startPoint x: 269, startPoint y: 259, endPoint x: 425, endPoint y: 237, distance: 157.8
drag, startPoint x: 286, startPoint y: 270, endPoint x: 451, endPoint y: 236, distance: 168.7
drag, startPoint x: 248, startPoint y: 259, endPoint x: 435, endPoint y: 276, distance: 187.3
drag, startPoint x: 280, startPoint y: 185, endPoint x: 453, endPoint y: 261, distance: 189.2
click at [544, 308] on div "SUBMIT" at bounding box center [541, 310] width 18 height 5
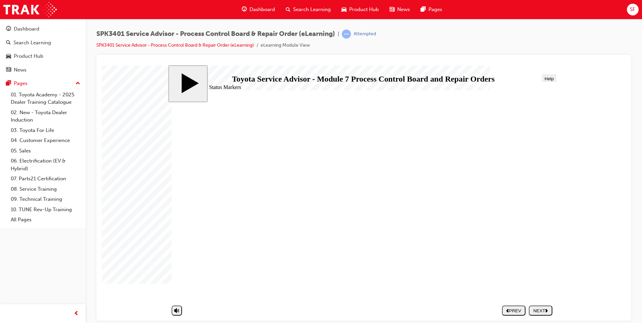
click at [548, 312] on div "NEXT" at bounding box center [541, 310] width 18 height 5
click at [542, 309] on div "NEXT" at bounding box center [541, 310] width 18 height 5
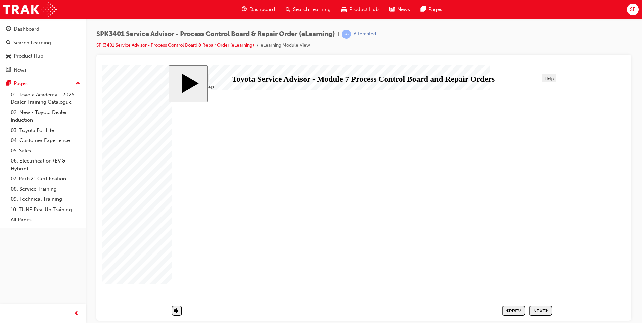
click at [541, 308] on div "NEXT" at bounding box center [541, 310] width 18 height 5
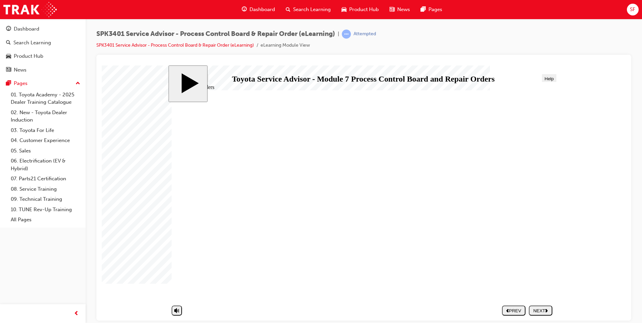
click at [541, 308] on div "NEXT" at bounding box center [541, 310] width 18 height 5
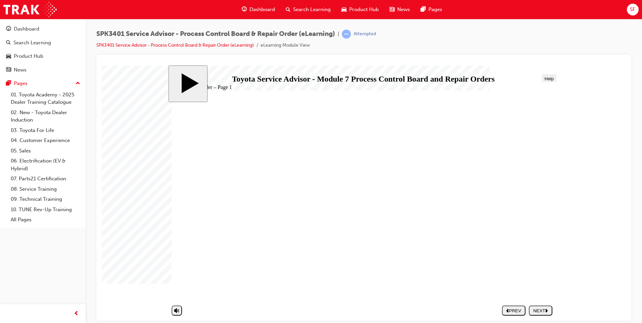
click at [535, 309] on div "NEXT" at bounding box center [541, 310] width 18 height 5
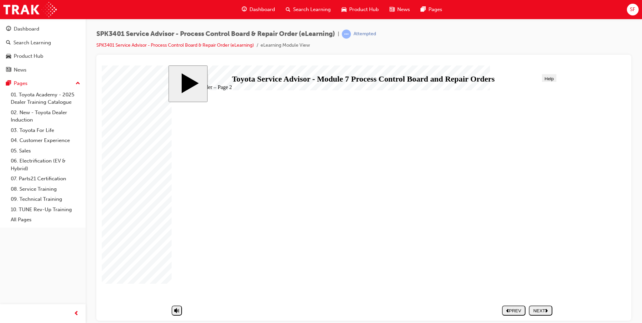
click at [544, 314] on button "NEXT" at bounding box center [541, 310] width 24 height 10
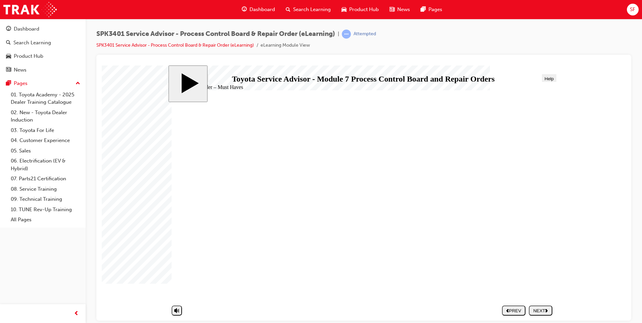
click at [544, 311] on div "NEXT" at bounding box center [541, 310] width 18 height 5
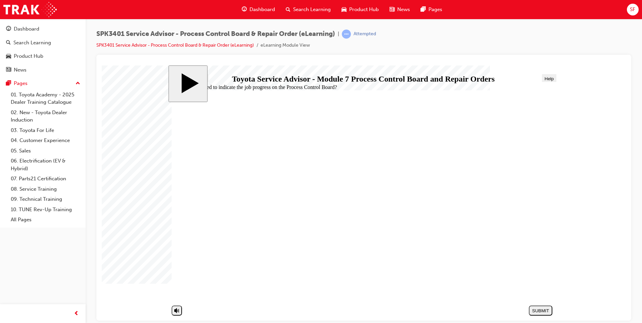
radio input "true"
click at [546, 309] on div "SUBMIT" at bounding box center [541, 310] width 18 height 5
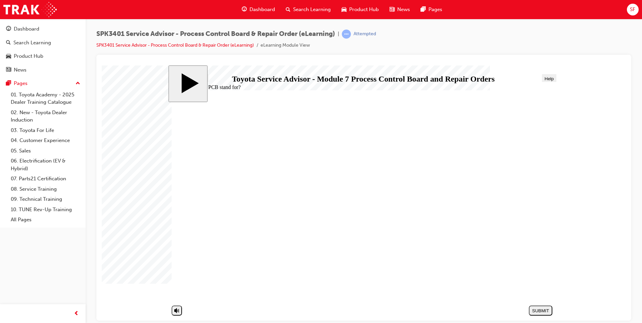
radio input "true"
click at [539, 312] on div "SUBMIT" at bounding box center [541, 310] width 18 height 5
radio input "true"
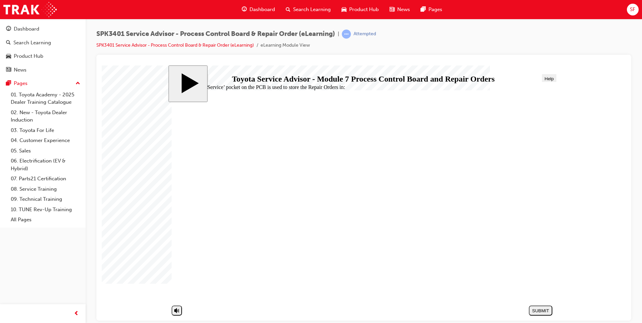
click at [536, 313] on button "SUBMIT" at bounding box center [541, 310] width 24 height 10
radio input "true"
click at [537, 309] on div "SUBMIT" at bounding box center [541, 310] width 18 height 5
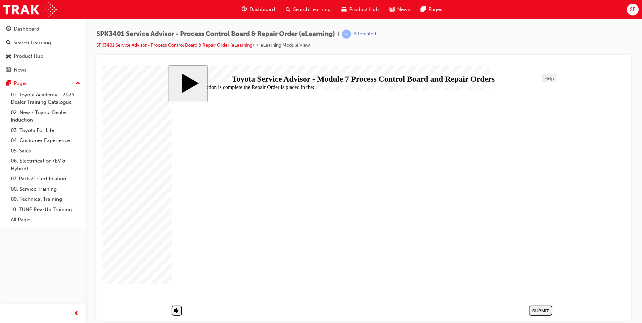
radio input "false"
radio input "true"
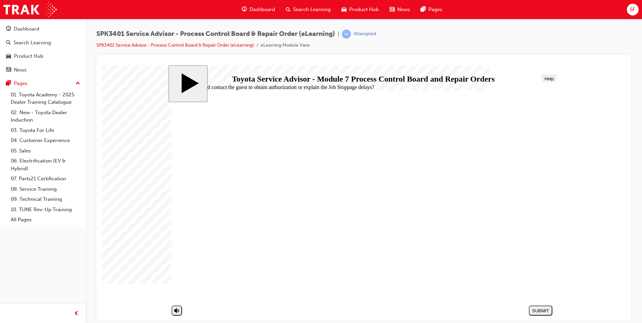
click at [542, 313] on div "SUBMIT" at bounding box center [541, 310] width 18 height 5
radio input "true"
click at [536, 306] on button "SUBMIT" at bounding box center [541, 310] width 24 height 10
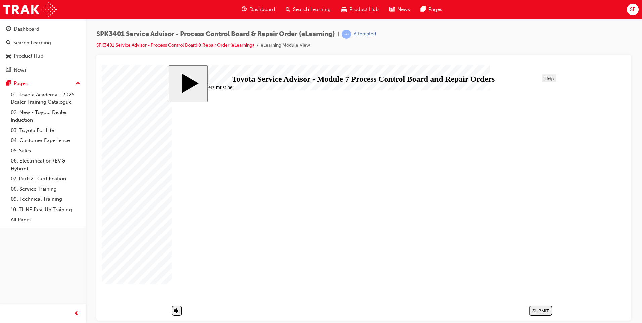
radio input "true"
click at [546, 313] on button "SUBMIT" at bounding box center [541, 310] width 24 height 10
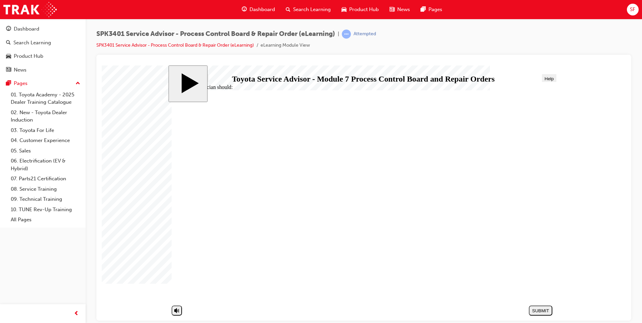
radio input "true"
click at [553, 311] on section "SUBMIT NEXT PREV" at bounding box center [362, 310] width 388 height 15
click at [551, 309] on button "SUBMIT" at bounding box center [541, 310] width 24 height 10
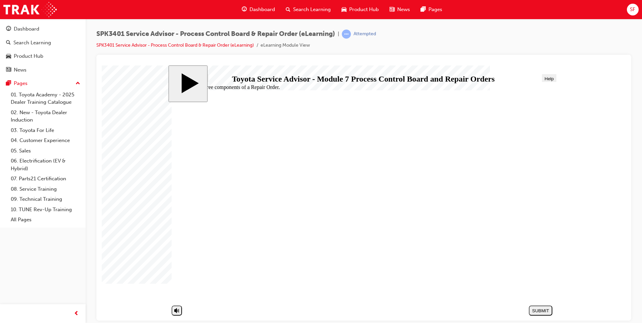
radio input "true"
click at [545, 310] on div "SUBMIT" at bounding box center [541, 310] width 18 height 5
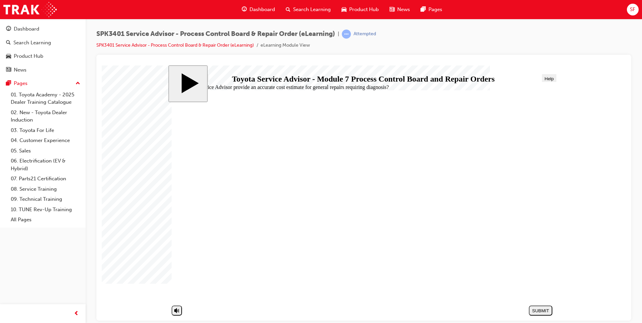
radio input "true"
click at [541, 310] on div "SUBMIT" at bounding box center [541, 310] width 18 height 5
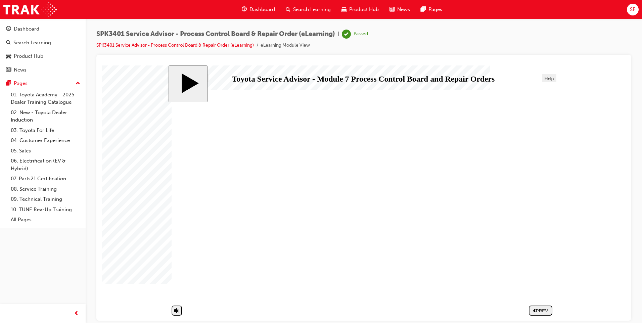
click at [34, 30] on div "Dashboard" at bounding box center [27, 29] width 26 height 8
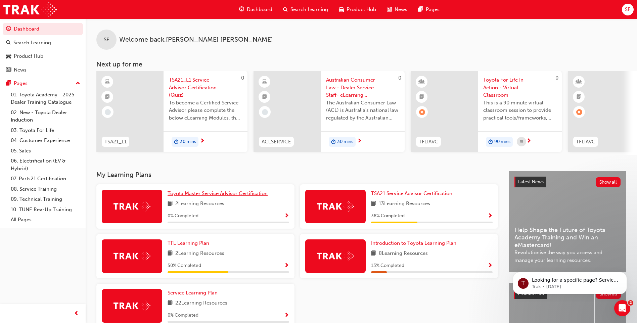
click at [210, 197] on span "Toyota Master Service Advisor Certification" at bounding box center [218, 193] width 100 height 6
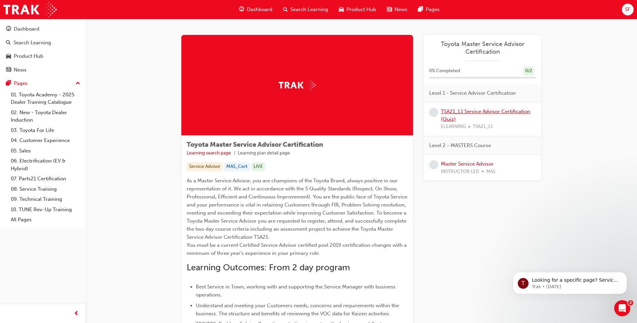
click at [463, 114] on link "TSA21_L1 Service Advisor Certification (Quiz)" at bounding box center [485, 116] width 89 height 14
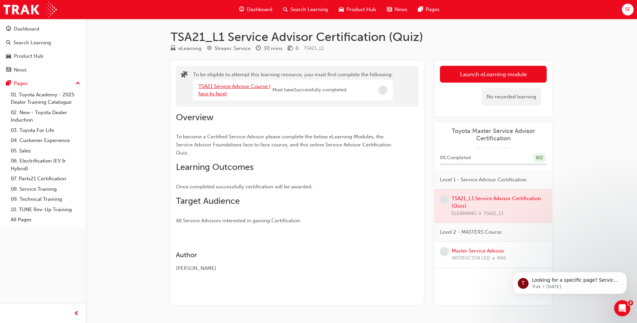
click at [224, 88] on link "TSA21 Service Advisor Course ( face to face)" at bounding box center [235, 90] width 72 height 14
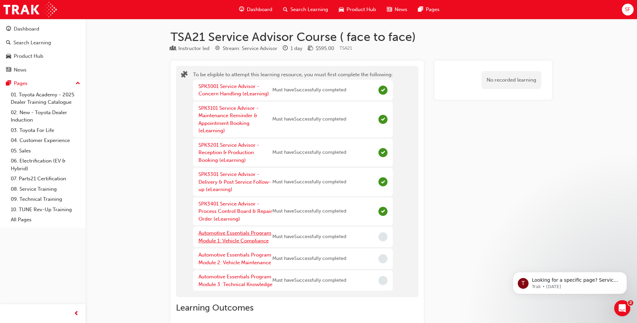
click at [244, 232] on link "Automotive Essentials Program Module 1: Vehicle Compliance" at bounding box center [235, 237] width 73 height 14
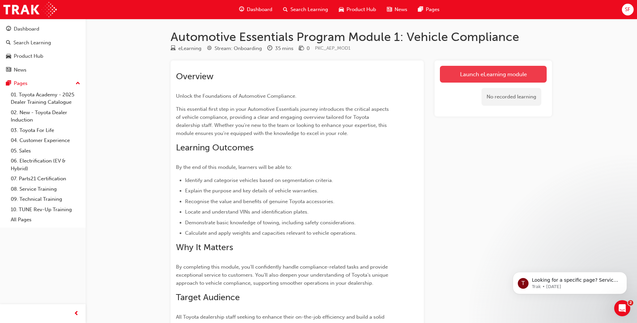
click at [483, 78] on link "Launch eLearning module" at bounding box center [493, 74] width 107 height 17
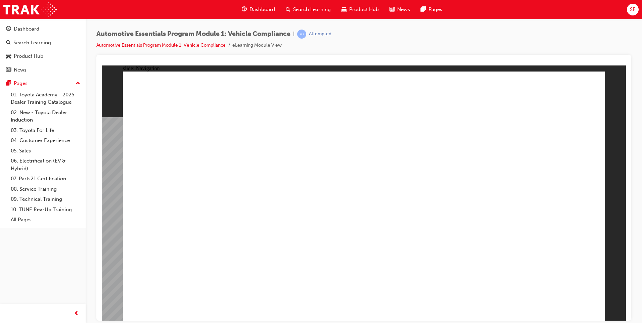
click at [608, 293] on div "slide: Navigation Rectangle 1 arrow_white.png Oval 1 MENU Line 1 RESOURCES Line…" at bounding box center [364, 192] width 524 height 255
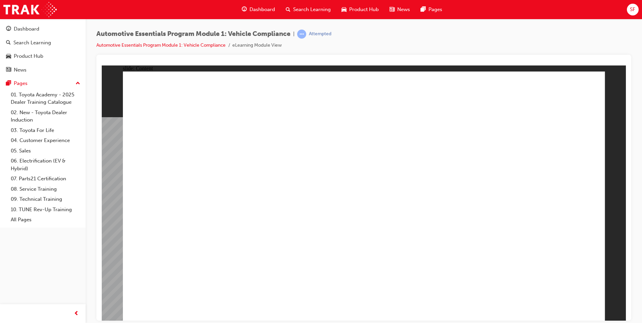
drag, startPoint x: 397, startPoint y: 172, endPoint x: 475, endPoint y: 169, distance: 78.7
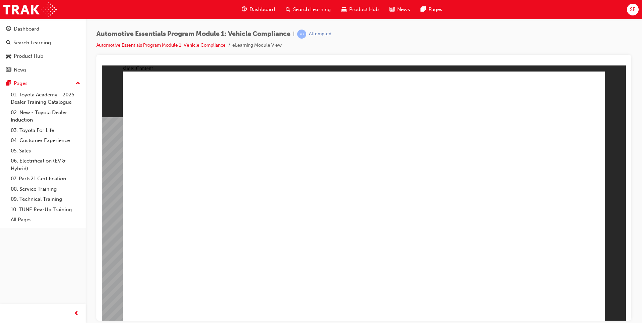
drag, startPoint x: 173, startPoint y: 231, endPoint x: 132, endPoint y: 188, distance: 60.1
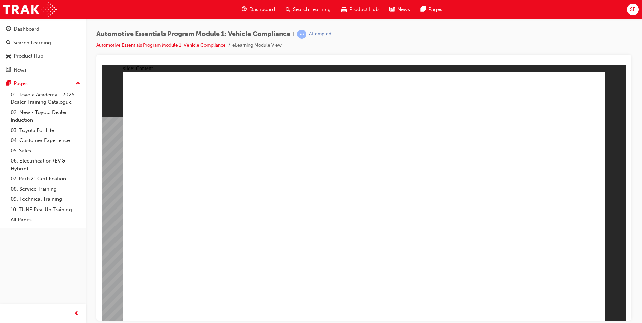
drag, startPoint x: 158, startPoint y: 189, endPoint x: 188, endPoint y: 210, distance: 36.2
drag, startPoint x: 165, startPoint y: 103, endPoint x: 187, endPoint y: 153, distance: 54.0
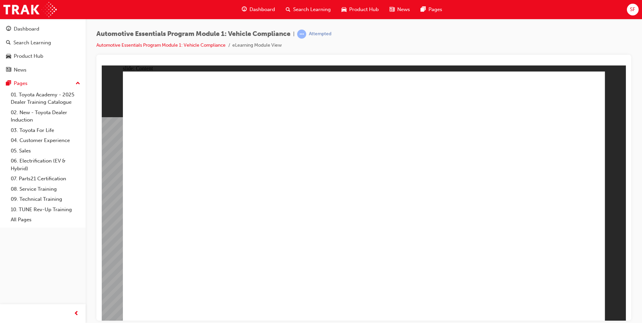
drag, startPoint x: 587, startPoint y: 96, endPoint x: 586, endPoint y: 87, distance: 8.7
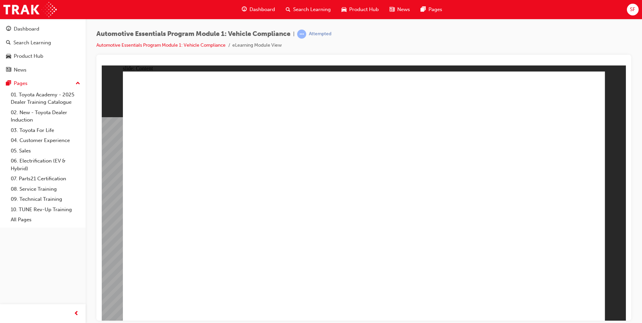
drag, startPoint x: 506, startPoint y: 221, endPoint x: 501, endPoint y: 224, distance: 6.5
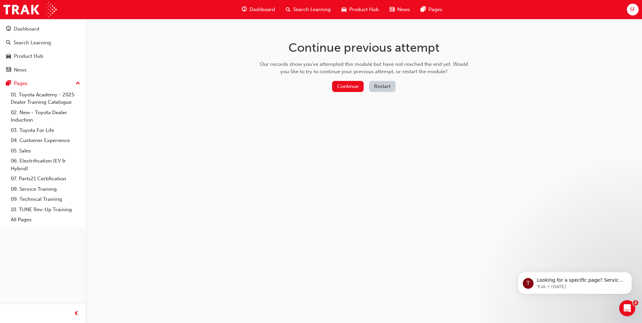
click at [390, 88] on button "Restart" at bounding box center [382, 86] width 27 height 11
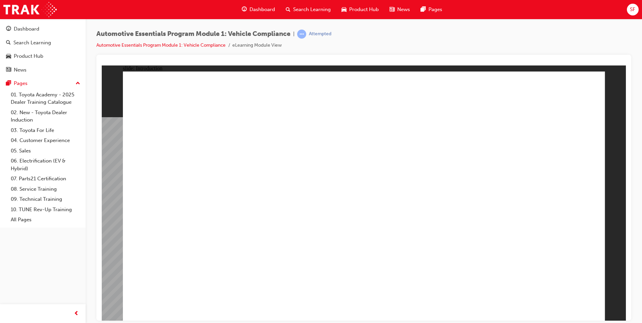
drag, startPoint x: 281, startPoint y: 234, endPoint x: 239, endPoint y: 231, distance: 42.1
drag, startPoint x: 317, startPoint y: 184, endPoint x: 300, endPoint y: 180, distance: 17.5
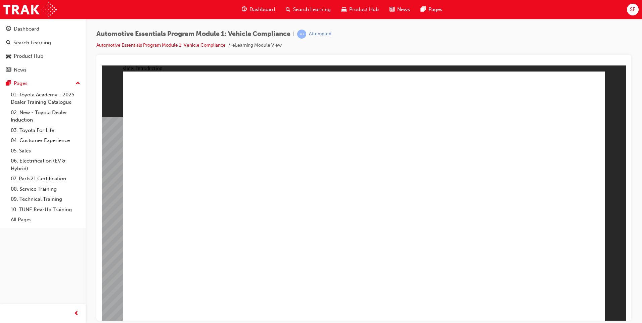
drag, startPoint x: 427, startPoint y: 252, endPoint x: 443, endPoint y: 257, distance: 16.6
drag, startPoint x: 480, startPoint y: 254, endPoint x: 512, endPoint y: 147, distance: 112.0
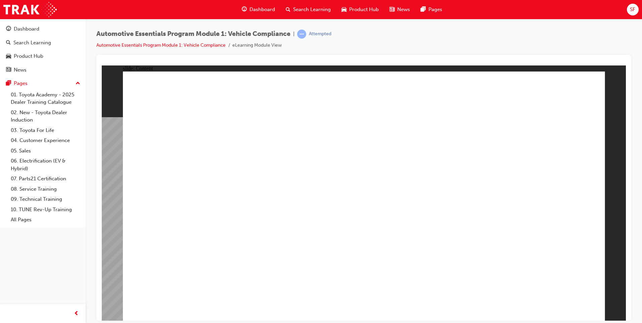
drag, startPoint x: 347, startPoint y: 239, endPoint x: 285, endPoint y: 238, distance: 62.8
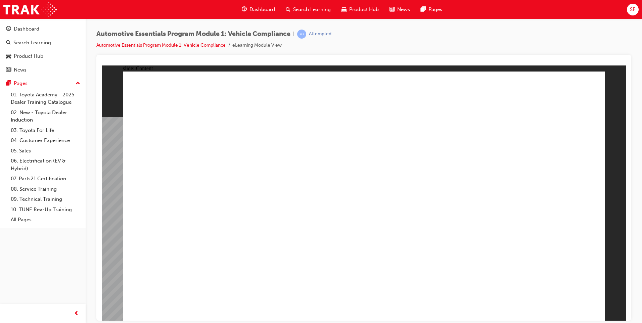
drag, startPoint x: 222, startPoint y: 231, endPoint x: 205, endPoint y: 236, distance: 18.2
